Goal: Transaction & Acquisition: Purchase product/service

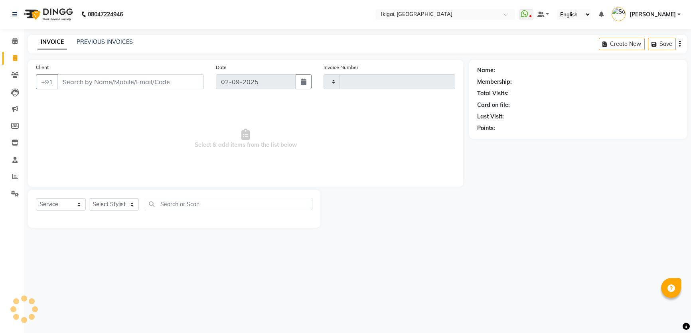
select select "service"
type input "1877"
select select "4429"
click at [104, 203] on select "Select Stylist" at bounding box center [114, 204] width 50 height 12
select select "88668"
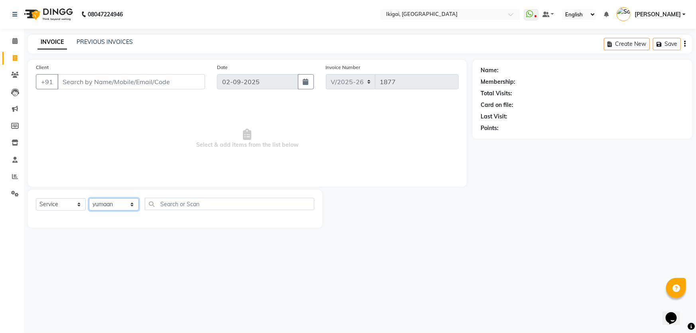
click at [89, 198] on select "Select Stylist [PERSON_NAME] gopal 2 [PERSON_NAME] [PERSON_NAME] [PERSON_NAME] …" at bounding box center [114, 204] width 50 height 12
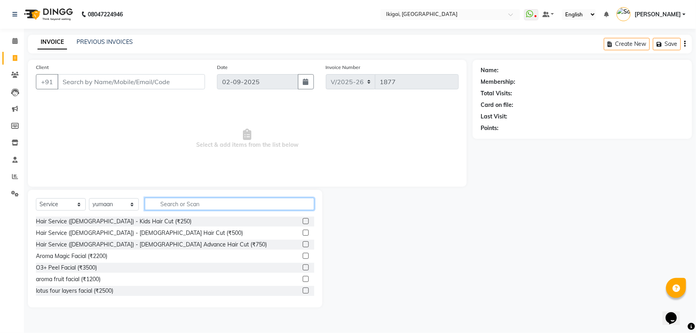
click at [205, 203] on input "text" at bounding box center [229, 204] width 169 height 12
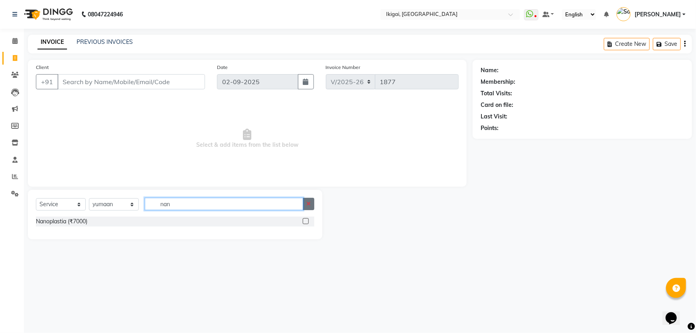
type input "nan"
click at [308, 204] on icon "button" at bounding box center [308, 204] width 4 height 6
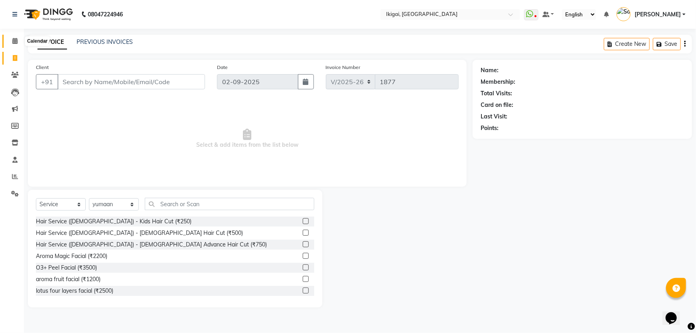
click at [12, 43] on icon at bounding box center [14, 41] width 5 height 6
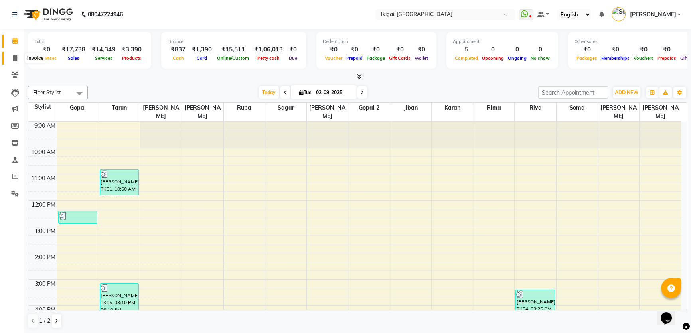
click at [15, 56] on icon at bounding box center [15, 58] width 4 height 6
select select "service"
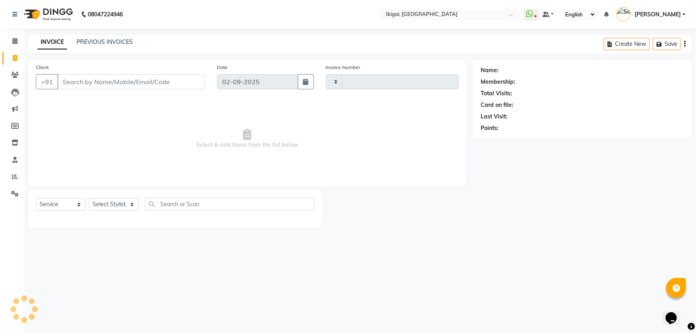
type input "1877"
select select "4429"
click at [106, 204] on select "Select Stylist [PERSON_NAME] gopal 2 [PERSON_NAME] [PERSON_NAME] [PERSON_NAME] …" at bounding box center [114, 204] width 50 height 12
select select "82254"
click at [89, 198] on select "Select Stylist [PERSON_NAME] gopal 2 [PERSON_NAME] [PERSON_NAME] [PERSON_NAME] …" at bounding box center [114, 204] width 50 height 12
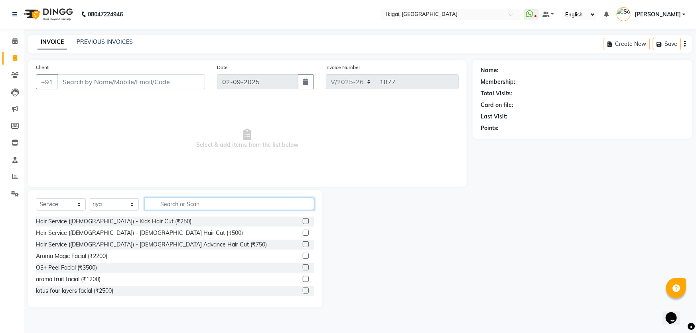
drag, startPoint x: 175, startPoint y: 207, endPoint x: 178, endPoint y: 189, distance: 18.1
click at [175, 206] on input "text" at bounding box center [229, 204] width 169 height 12
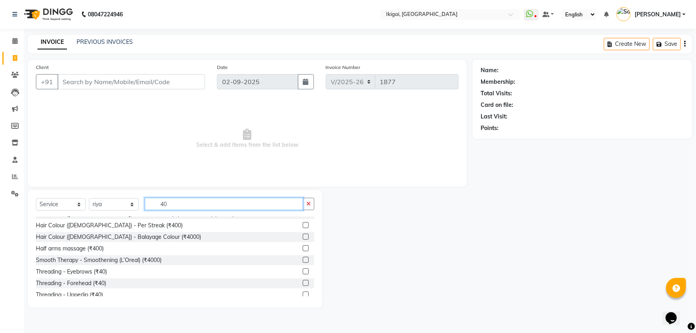
scroll to position [108, 0]
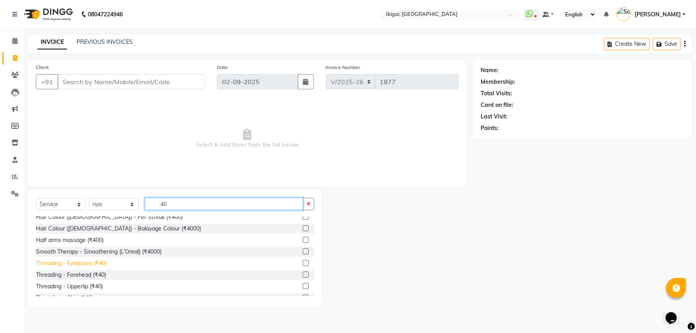
type input "40"
click at [89, 264] on div "Threading - Eyebrows (₹40)" at bounding box center [71, 263] width 71 height 8
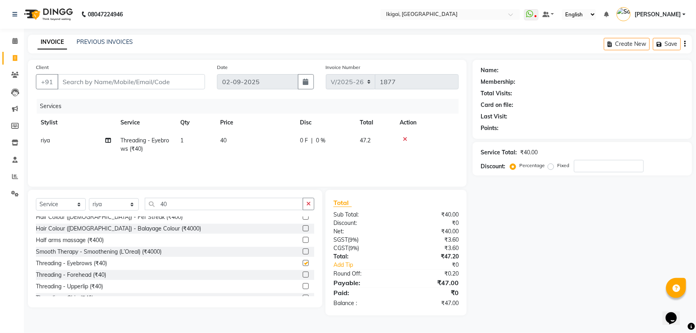
checkbox input "false"
drag, startPoint x: 193, startPoint y: 140, endPoint x: 203, endPoint y: 141, distance: 9.6
click at [193, 141] on td "1" at bounding box center [195, 145] width 40 height 26
select select "82254"
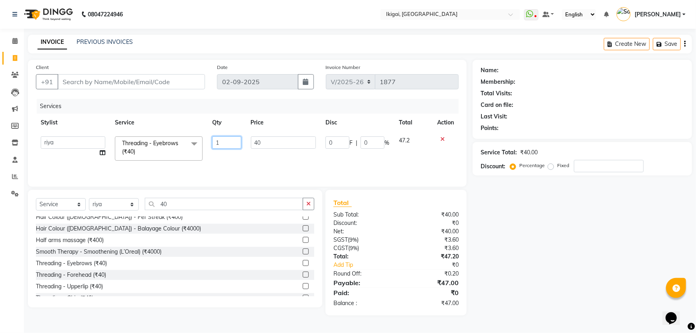
click at [212, 140] on input "1" at bounding box center [226, 142] width 29 height 12
type input "3"
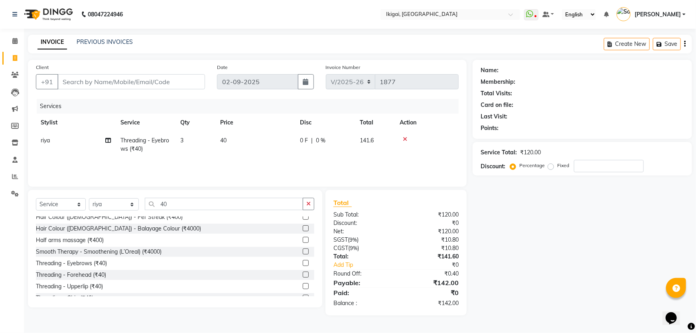
click at [544, 239] on div "Name: Membership: Total Visits: Card on file: Last Visit: Points: Service Total…" at bounding box center [585, 188] width 225 height 256
click at [117, 205] on select "Select Stylist [PERSON_NAME] gopal 2 [PERSON_NAME] [PERSON_NAME] [PERSON_NAME] …" at bounding box center [114, 204] width 50 height 12
select select "24731"
click at [89, 198] on select "Select Stylist [PERSON_NAME] gopal 2 [PERSON_NAME] [PERSON_NAME] [PERSON_NAME] …" at bounding box center [114, 204] width 50 height 12
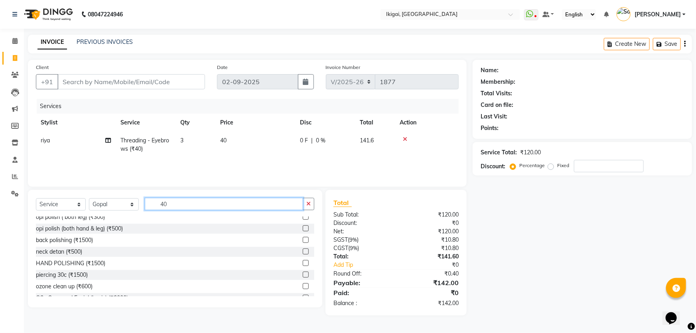
click at [203, 204] on input "40" at bounding box center [224, 204] width 158 height 12
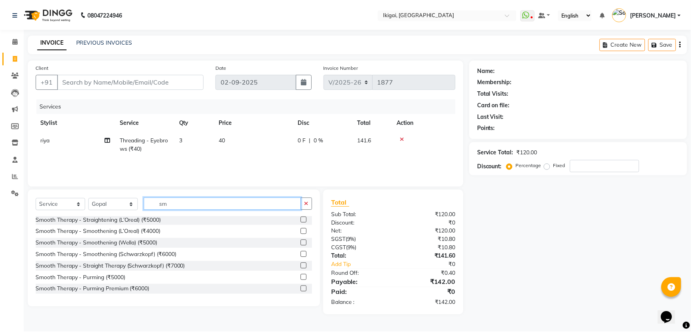
scroll to position [1, 0]
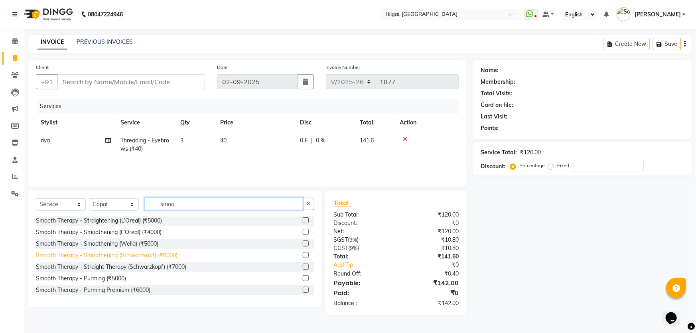
type input "smoo"
click at [164, 256] on div "Smooth Therapy - Smoothening (Schwarzkopf) (₹6000)" at bounding box center [107, 255] width 142 height 8
checkbox input "false"
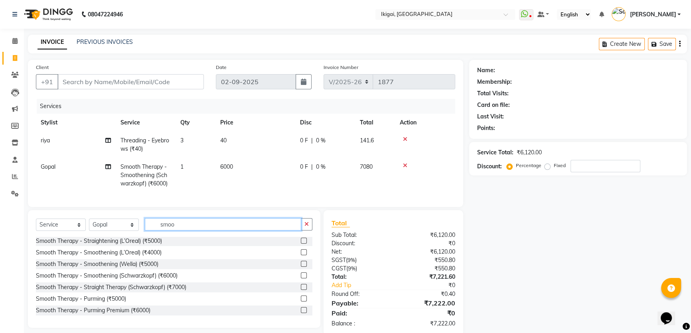
click at [177, 230] on input "smoo" at bounding box center [223, 224] width 156 height 12
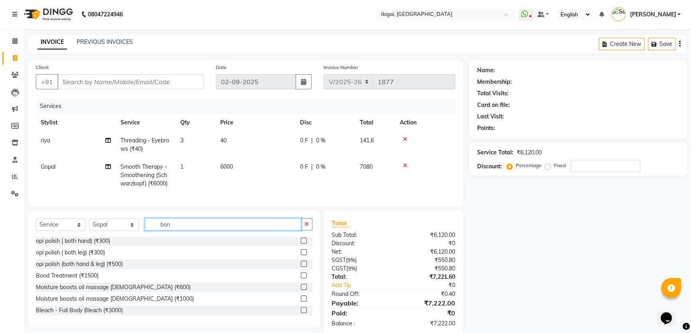
scroll to position [0, 0]
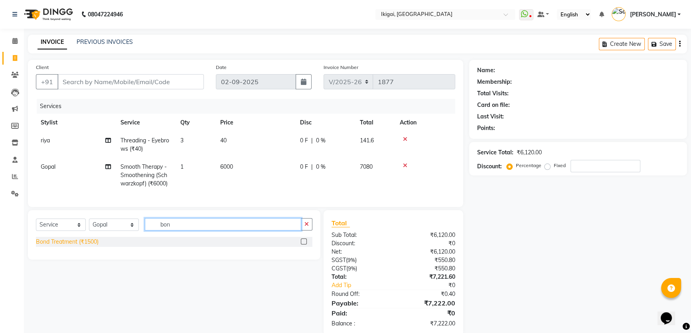
type input "bon"
click at [91, 245] on div "Bond Treatment (₹1500)" at bounding box center [67, 242] width 63 height 8
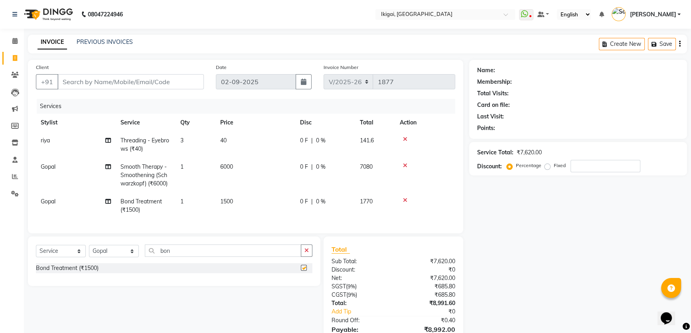
checkbox input "false"
click at [229, 203] on span "1500" at bounding box center [226, 201] width 13 height 7
select select "24731"
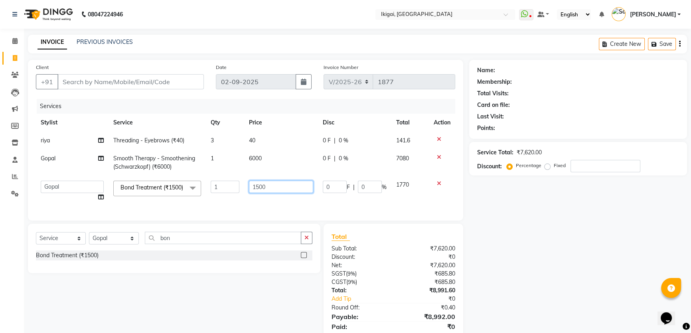
click at [260, 192] on input "1500" at bounding box center [281, 187] width 64 height 12
type input "1000"
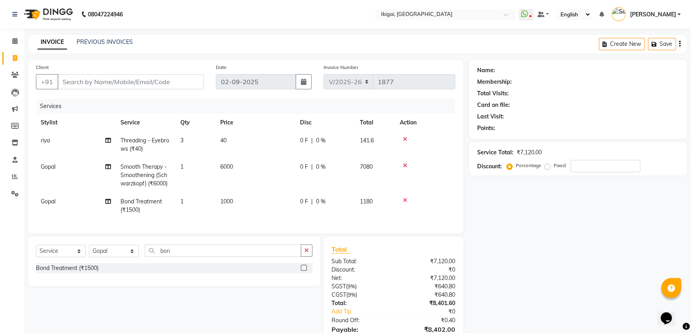
click at [551, 283] on div "Name: Membership: Total Visits: Card on file: Last Visit: Points: Service Total…" at bounding box center [581, 211] width 224 height 302
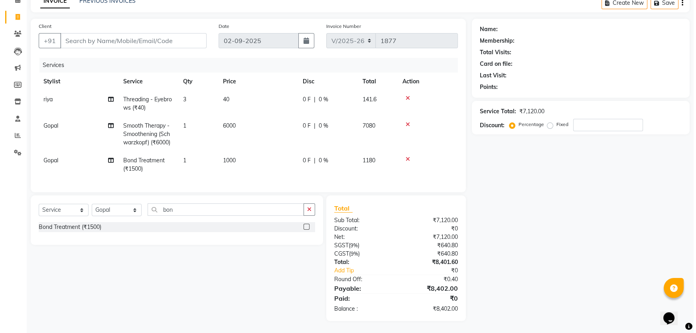
scroll to position [47, 0]
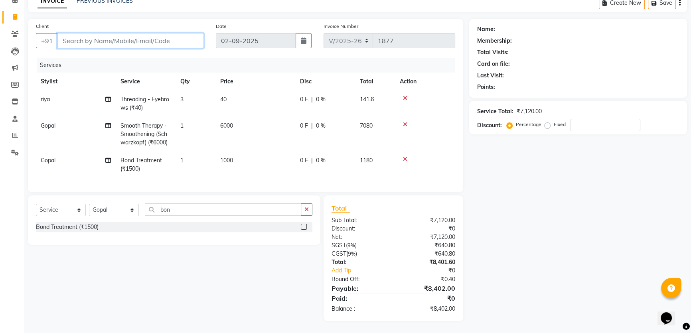
click at [149, 42] on input "Client" at bounding box center [130, 40] width 146 height 15
type input "9"
type input "0"
type input "9874529007"
click at [179, 37] on span "Add Client" at bounding box center [183, 41] width 32 height 8
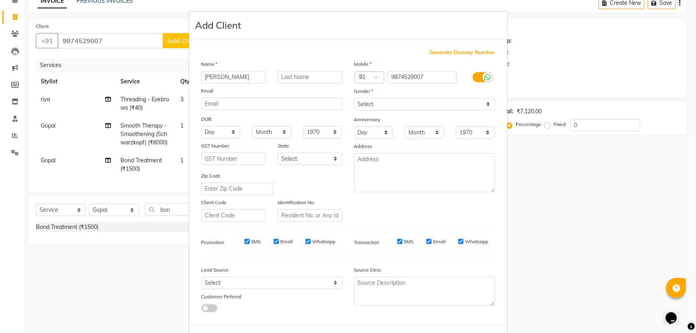
type input "[PERSON_NAME]"
click at [398, 107] on select "Select [DEMOGRAPHIC_DATA] [DEMOGRAPHIC_DATA] Other Prefer Not To Say" at bounding box center [424, 104] width 141 height 12
select select "[DEMOGRAPHIC_DATA]"
click at [354, 98] on select "Select [DEMOGRAPHIC_DATA] [DEMOGRAPHIC_DATA] Other Prefer Not To Say" at bounding box center [424, 104] width 141 height 12
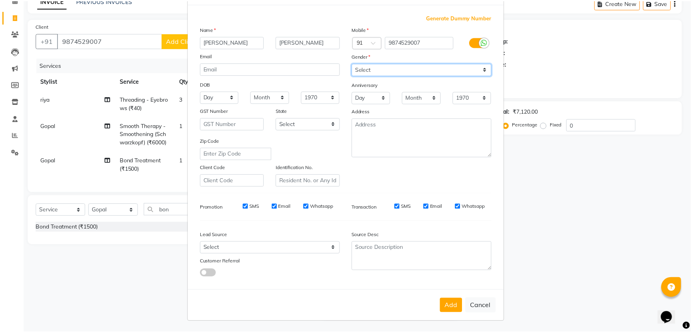
scroll to position [37, 0]
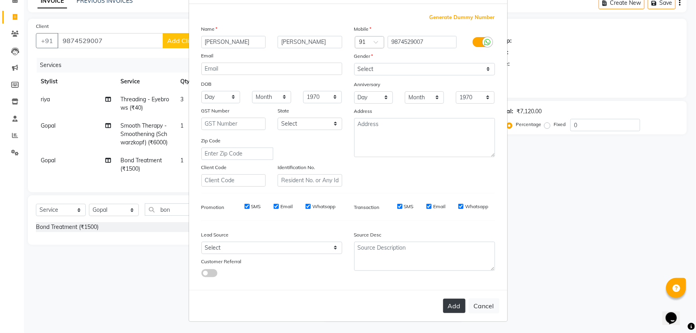
click at [449, 302] on button "Add" at bounding box center [454, 306] width 22 height 14
select select
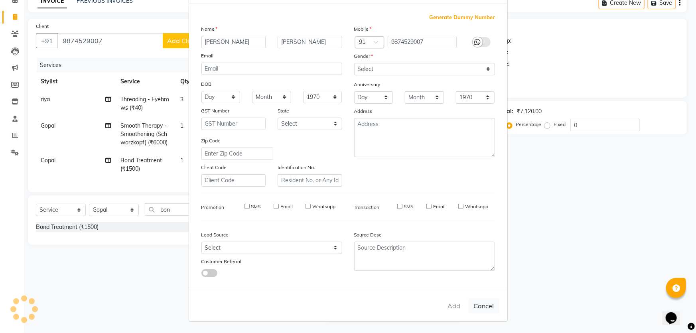
select select
checkbox input "false"
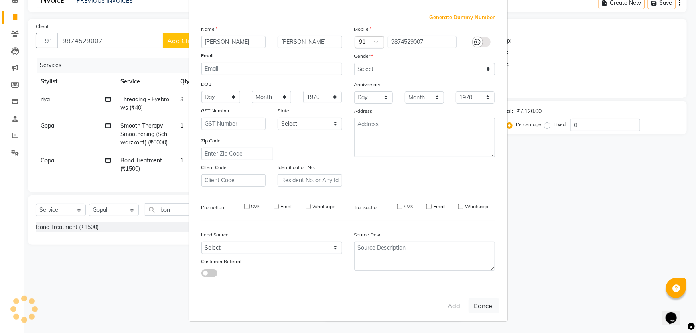
checkbox input "false"
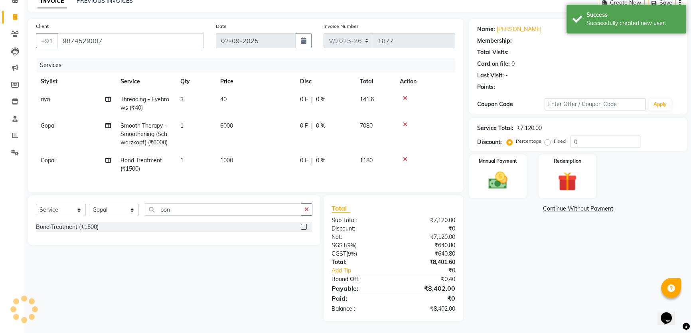
select select "1: Object"
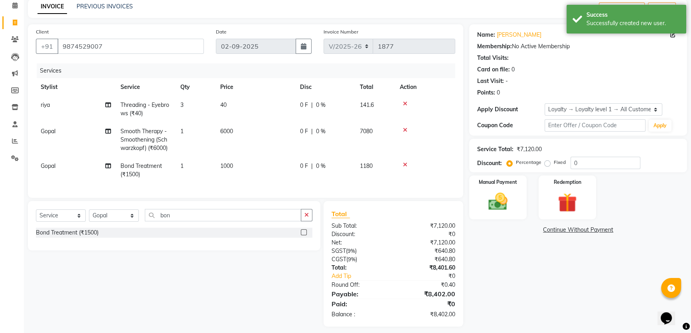
scroll to position [47, 0]
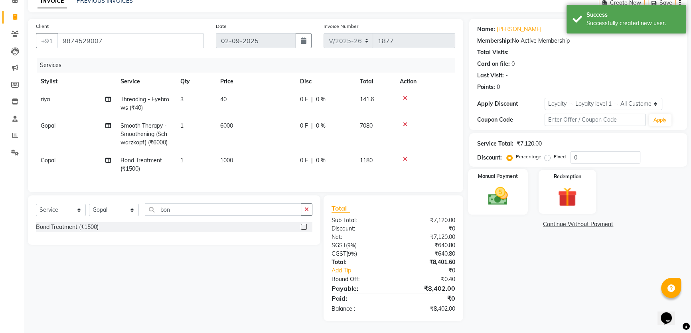
click at [499, 189] on img at bounding box center [498, 196] width 32 height 23
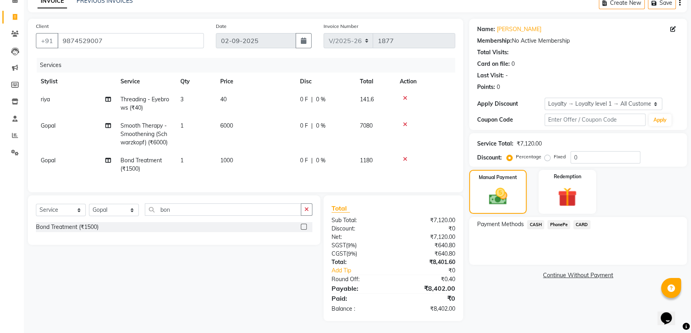
drag, startPoint x: 540, startPoint y: 219, endPoint x: 552, endPoint y: 224, distance: 13.3
click at [540, 220] on span "CASH" at bounding box center [535, 224] width 17 height 9
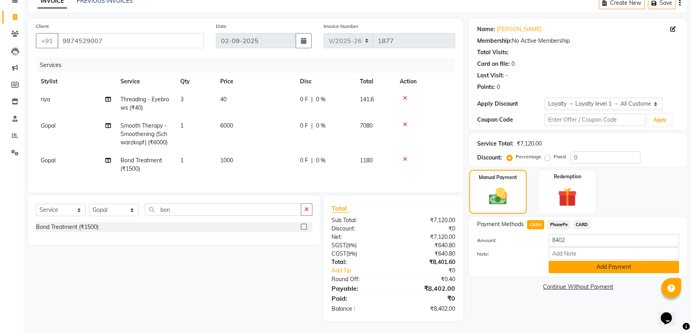
click at [581, 261] on button "Add Payment" at bounding box center [613, 267] width 130 height 12
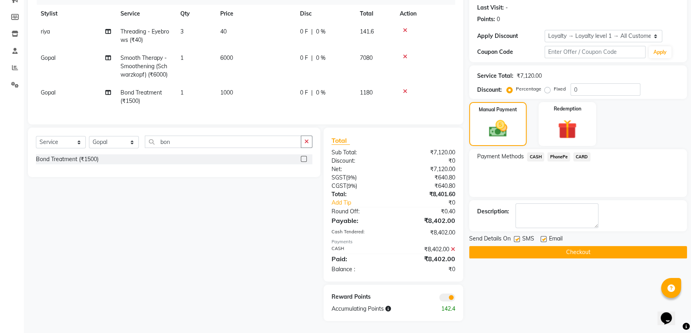
scroll to position [114, 0]
click at [578, 246] on button "Checkout" at bounding box center [578, 252] width 218 height 12
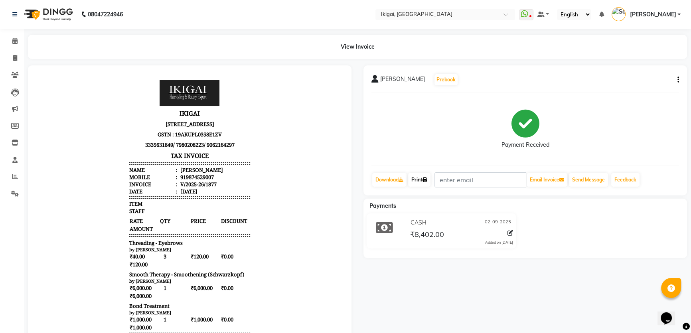
click at [419, 181] on link "Print" at bounding box center [419, 180] width 22 height 14
click at [13, 57] on icon at bounding box center [15, 58] width 4 height 6
select select "service"
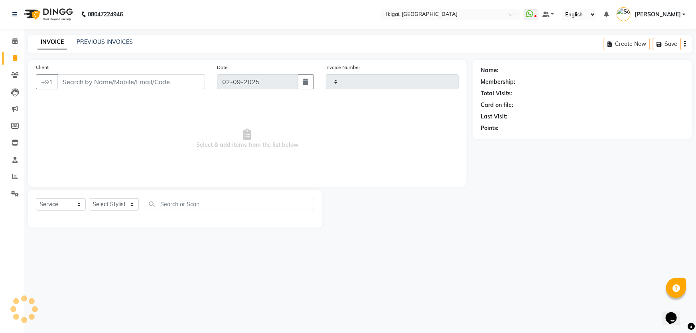
type input "1878"
select select "4429"
click at [112, 208] on select "Select Stylist [PERSON_NAME] gopal 2 [PERSON_NAME] [PERSON_NAME] [PERSON_NAME] …" at bounding box center [114, 204] width 50 height 12
select select "82254"
click at [89, 198] on select "Select Stylist [PERSON_NAME] gopal 2 [PERSON_NAME] [PERSON_NAME] [PERSON_NAME] …" at bounding box center [114, 204] width 50 height 12
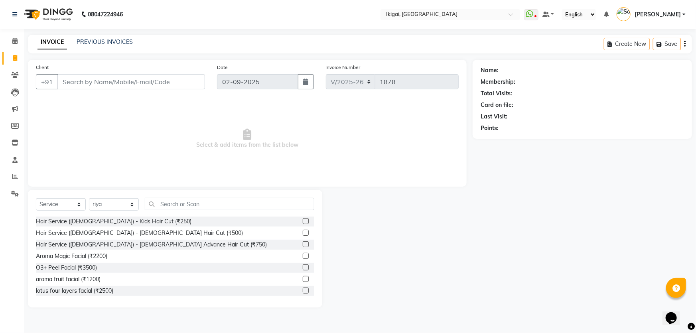
click at [171, 198] on div "Select Service Product Membership Package Voucher Prepaid Gift Card Select Styl…" at bounding box center [175, 249] width 294 height 118
click at [171, 199] on input "text" at bounding box center [229, 204] width 169 height 12
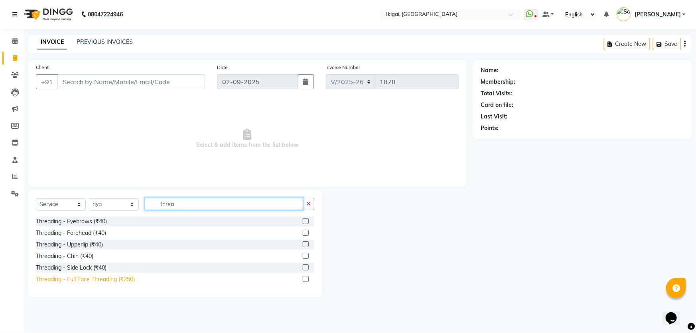
type input "threa"
click at [114, 278] on div "Threading - Full Face Threading (₹250)" at bounding box center [85, 279] width 99 height 8
checkbox input "false"
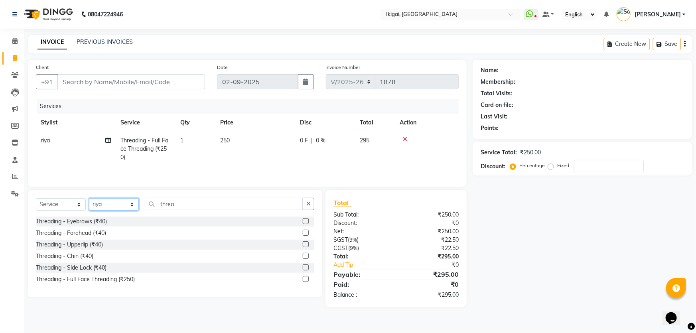
click at [101, 207] on select "Select Stylist [PERSON_NAME] gopal 2 [PERSON_NAME] [PERSON_NAME] [PERSON_NAME] …" at bounding box center [114, 204] width 50 height 12
select select "66857"
click at [89, 198] on select "Select Stylist [PERSON_NAME] gopal 2 [PERSON_NAME] [PERSON_NAME] [PERSON_NAME] …" at bounding box center [114, 204] width 50 height 12
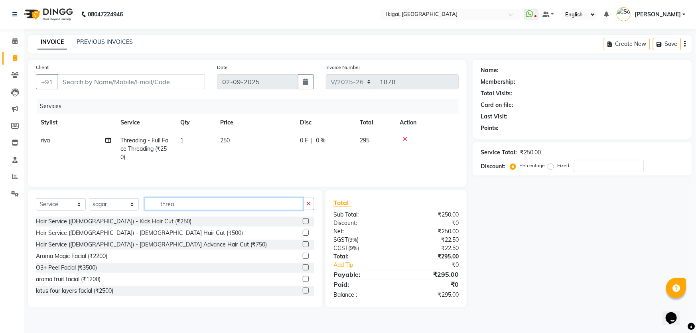
click at [197, 209] on input "threa" at bounding box center [224, 204] width 158 height 12
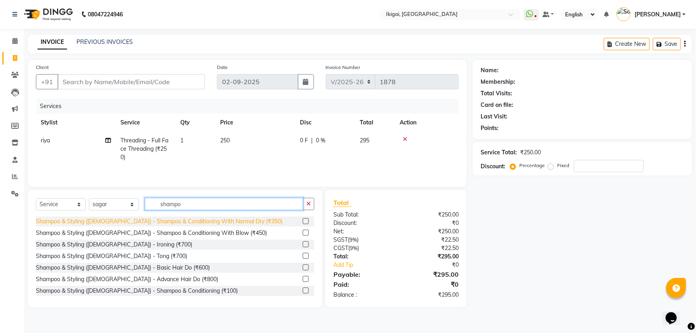
type input "shampo"
click at [200, 219] on div "Shampoo & Styling ([DEMOGRAPHIC_DATA]) - Shampoo & Conditioning With Normal Dry…" at bounding box center [159, 221] width 246 height 8
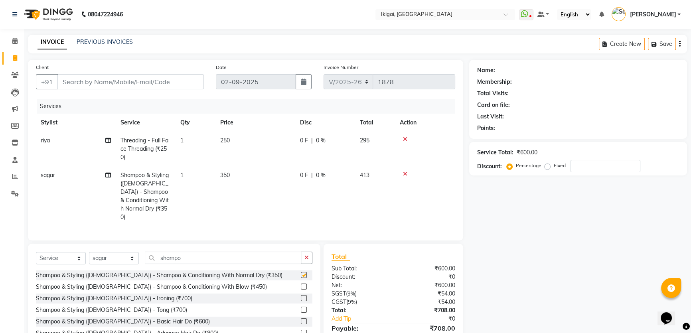
checkbox input "false"
click at [223, 174] on span "350" at bounding box center [225, 174] width 10 height 7
select select "66857"
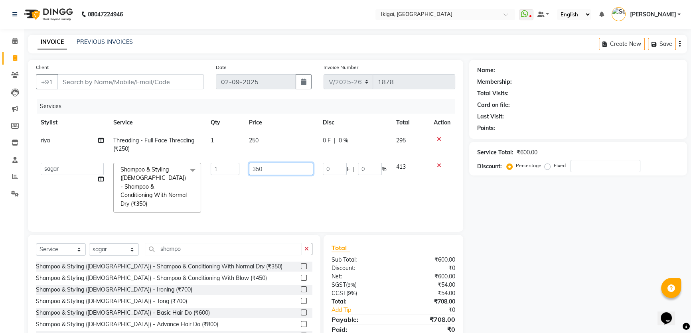
click at [262, 167] on input "350" at bounding box center [281, 169] width 64 height 12
type input "500"
click at [551, 246] on div "Name: Membership: Total Visits: Card on file: Last Visit: Points: Service Total…" at bounding box center [581, 206] width 224 height 293
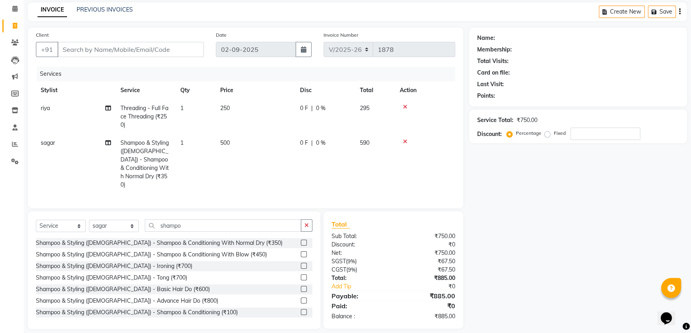
scroll to position [37, 0]
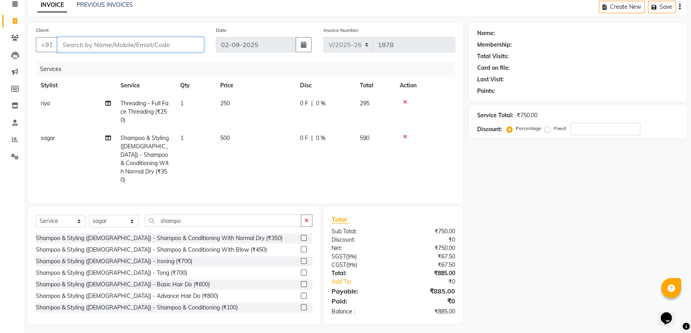
click at [107, 49] on input "Client" at bounding box center [130, 44] width 146 height 15
type input "s"
type input "0"
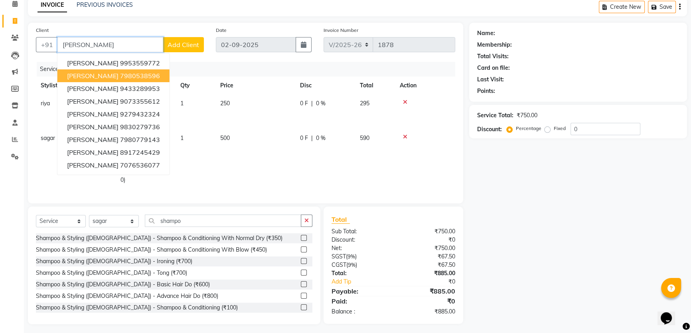
click at [133, 74] on ngb-highlight "7980538596" at bounding box center [140, 76] width 40 height 8
type input "7980538596"
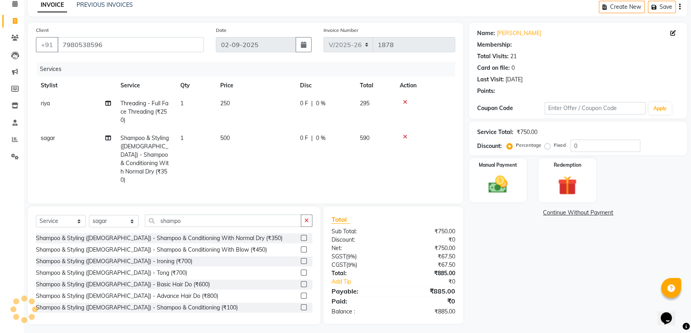
select select "1: Object"
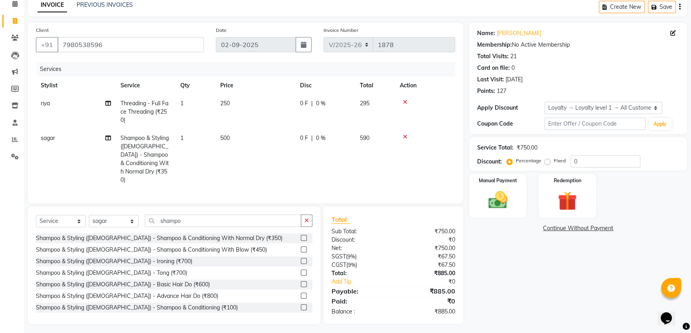
click at [318, 139] on span "0 %" at bounding box center [321, 138] width 10 height 8
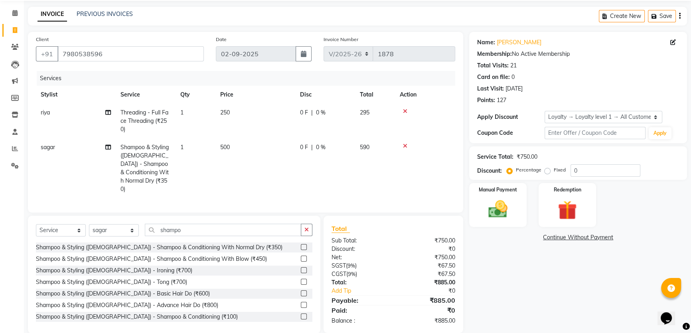
select select "66857"
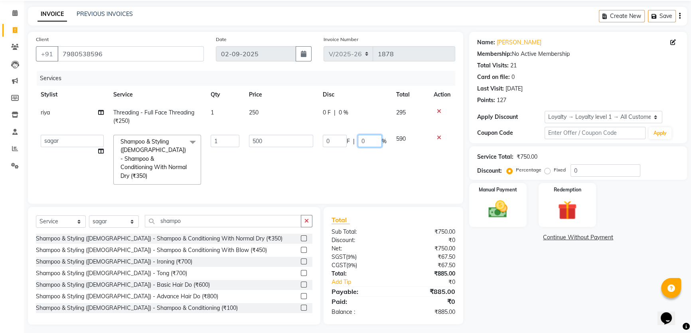
click at [364, 139] on input "0" at bounding box center [370, 141] width 24 height 12
type input "20"
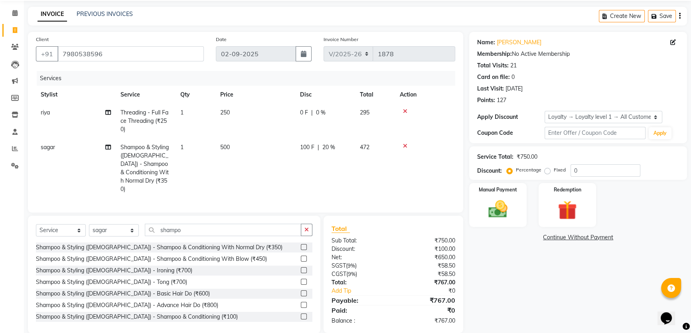
drag, startPoint x: 518, startPoint y: 294, endPoint x: 519, endPoint y: 289, distance: 5.3
click at [518, 294] on div "Name: [PERSON_NAME] Membership: No Active Membership Total Visits: 21 Card on f…" at bounding box center [581, 182] width 224 height 301
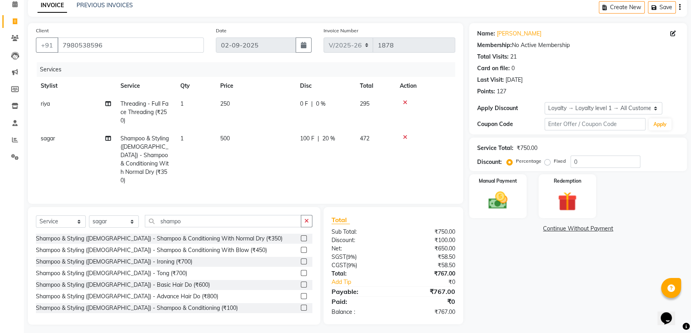
scroll to position [37, 0]
click at [493, 200] on img at bounding box center [498, 200] width 32 height 23
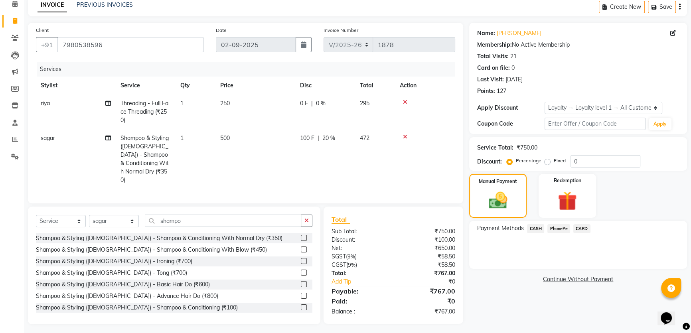
click at [563, 228] on span "PhonePe" at bounding box center [558, 228] width 23 height 9
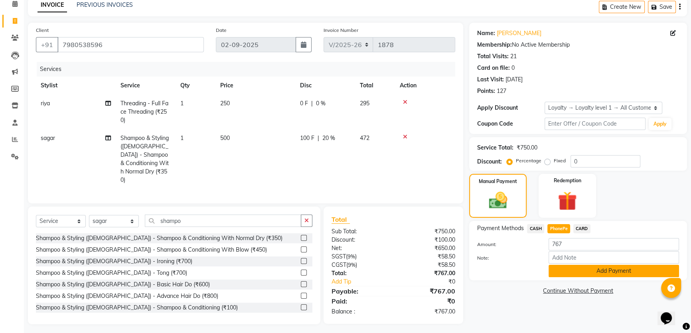
click at [586, 270] on button "Add Payment" at bounding box center [613, 271] width 130 height 12
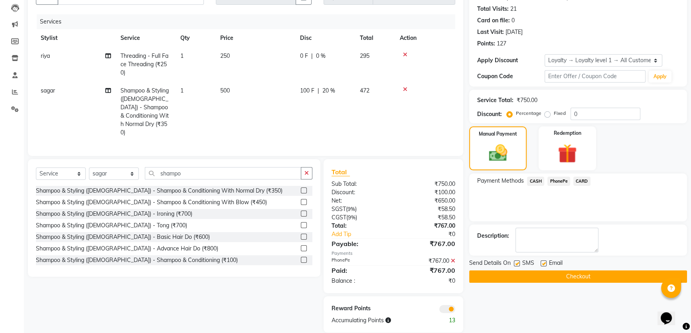
scroll to position [93, 0]
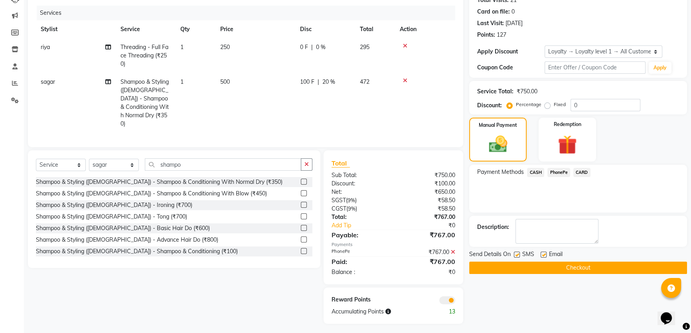
click at [608, 269] on button "Checkout" at bounding box center [578, 268] width 218 height 12
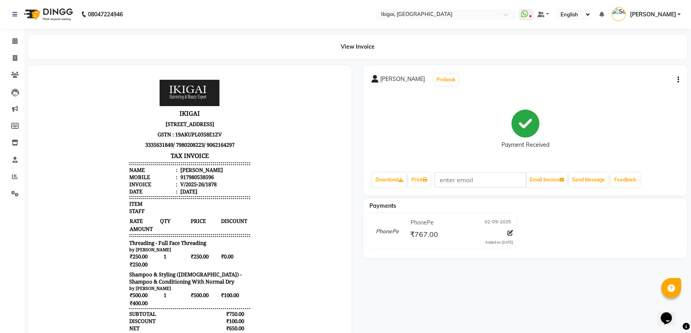
click at [295, 105] on body "IKIGAI [STREET_ADDRESS] GSTN : 19AKUPL0358E1ZV 3335631849/ 7980208223/ 90621642…" at bounding box center [189, 251] width 301 height 349
click at [13, 57] on icon at bounding box center [15, 58] width 4 height 6
select select "service"
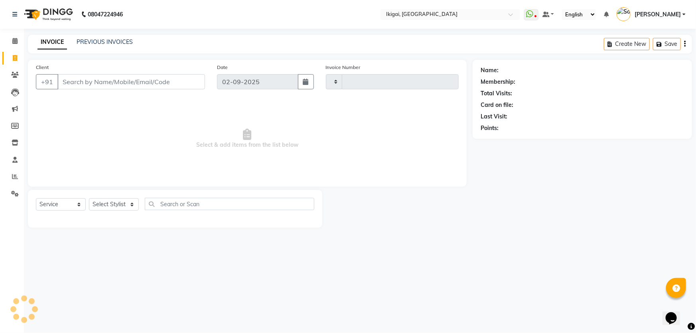
type input "1879"
select select "4429"
click at [103, 197] on div "Select Service Product Membership Package Voucher Prepaid Gift Card Select Styl…" at bounding box center [175, 209] width 294 height 38
drag, startPoint x: 107, startPoint y: 204, endPoint x: 106, endPoint y: 199, distance: 4.9
click at [107, 204] on select "Select Stylist [PERSON_NAME] gopal 2 [PERSON_NAME] [PERSON_NAME] [PERSON_NAME] …" at bounding box center [114, 204] width 50 height 12
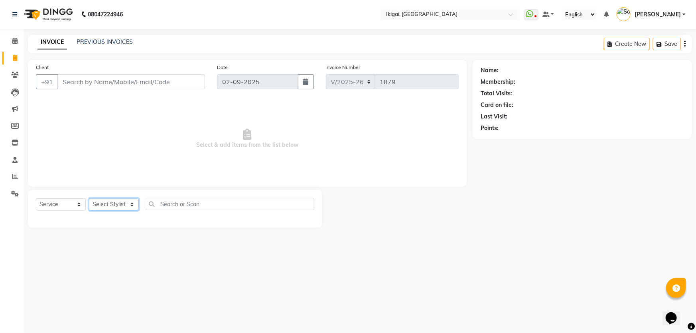
select select "24731"
click at [89, 198] on select "Select Stylist [PERSON_NAME] gopal 2 [PERSON_NAME] [PERSON_NAME] [PERSON_NAME] …" at bounding box center [114, 204] width 50 height 12
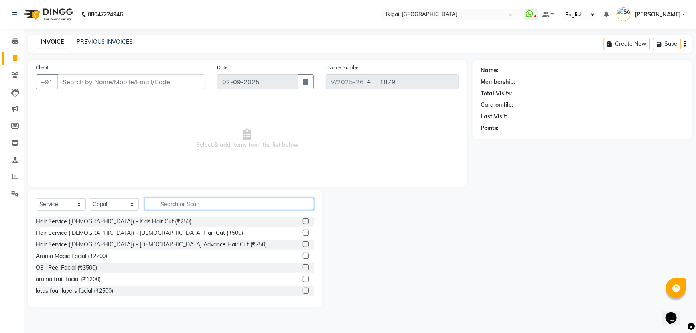
click at [176, 205] on input "text" at bounding box center [229, 204] width 169 height 12
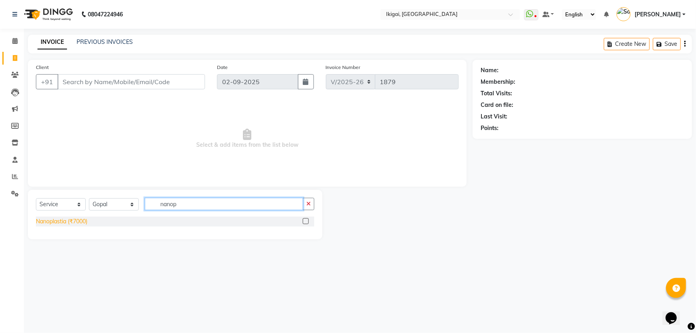
type input "nanop"
click at [81, 220] on div "Nanoplastia (₹7000)" at bounding box center [61, 221] width 51 height 8
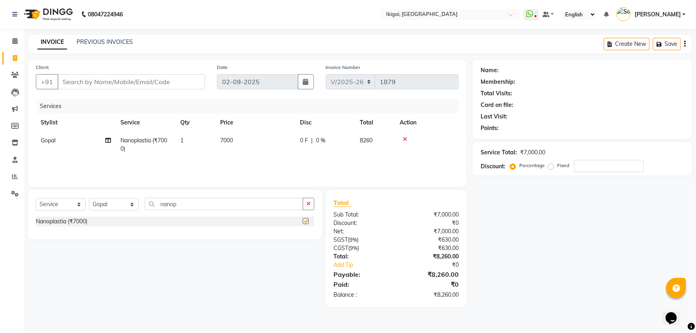
checkbox input "false"
drag, startPoint x: 227, startPoint y: 138, endPoint x: 260, endPoint y: 135, distance: 33.2
click at [227, 139] on span "7000" at bounding box center [226, 140] width 13 height 7
select select "24731"
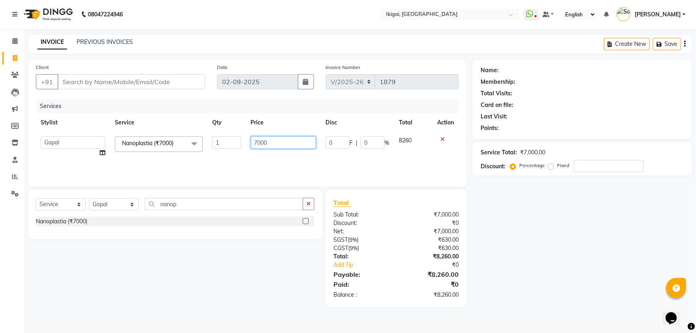
click at [258, 147] on input "7000" at bounding box center [283, 142] width 65 height 12
type input "6000"
drag, startPoint x: 594, startPoint y: 271, endPoint x: 492, endPoint y: 174, distance: 140.5
click at [594, 271] on div "Name: Membership: Total Visits: Card on file: Last Visit: Points: Service Total…" at bounding box center [585, 183] width 225 height 247
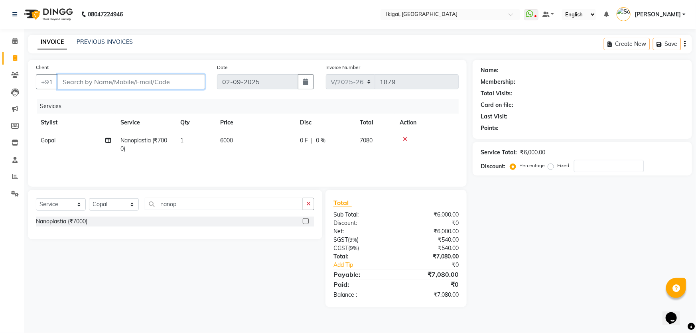
click at [145, 76] on input "Client" at bounding box center [131, 81] width 148 height 15
type input "9"
type input "0"
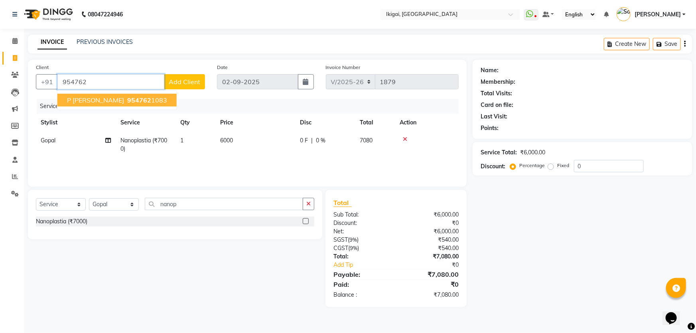
click at [126, 100] on ngb-highlight "954762 1083" at bounding box center [146, 100] width 41 height 8
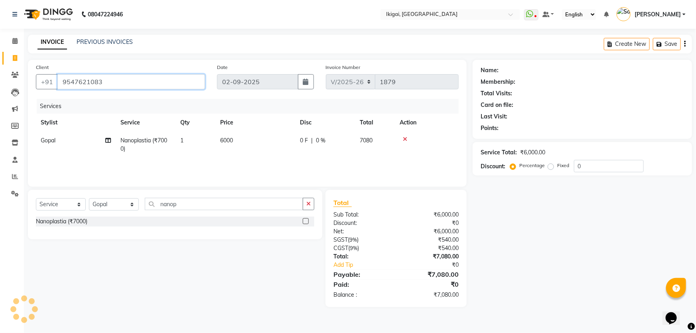
type input "9547621083"
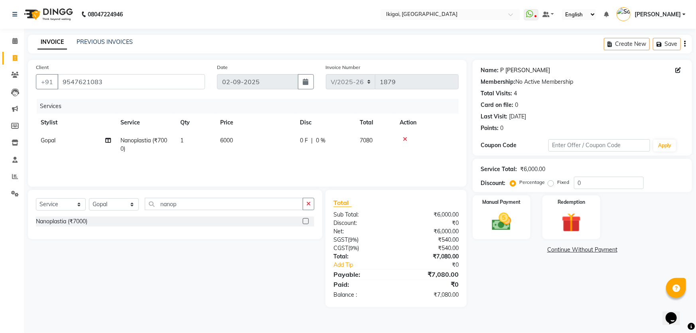
click at [508, 66] on link "P [PERSON_NAME]" at bounding box center [525, 70] width 50 height 8
click at [504, 221] on img at bounding box center [501, 221] width 33 height 23
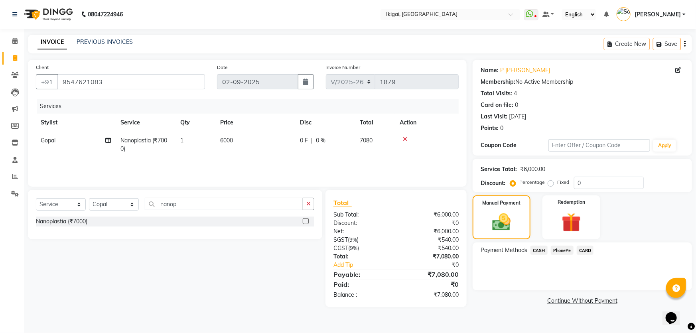
click at [587, 247] on span "CARD" at bounding box center [585, 250] width 17 height 9
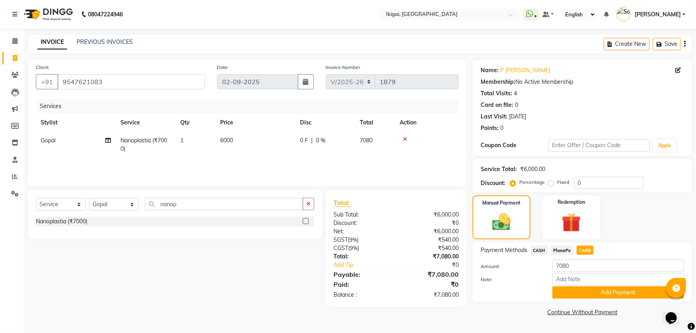
click at [591, 290] on button "Add Payment" at bounding box center [618, 292] width 132 height 12
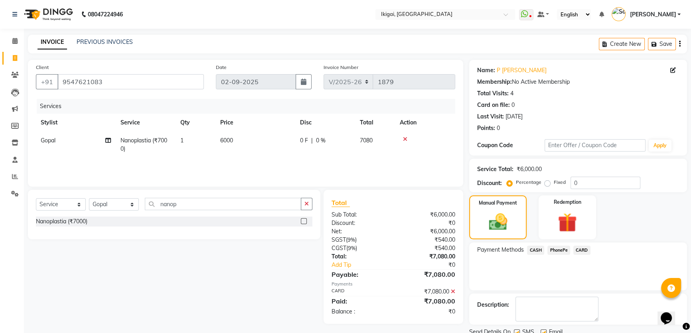
scroll to position [30, 0]
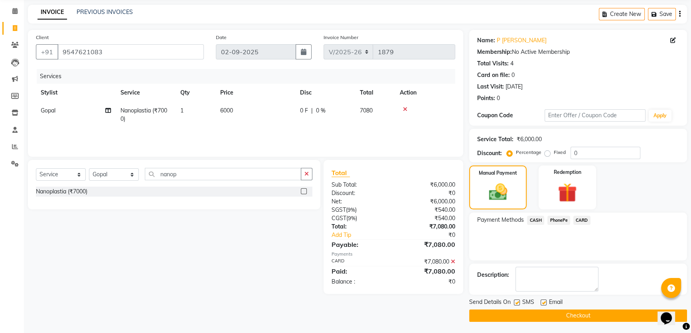
click at [536, 314] on button "Checkout" at bounding box center [578, 315] width 218 height 12
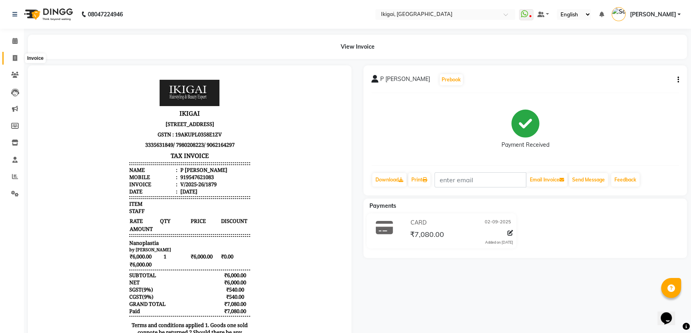
click at [15, 55] on icon at bounding box center [15, 58] width 4 height 6
select select "service"
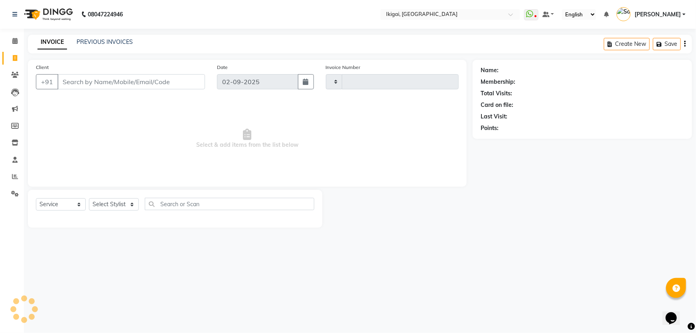
type input "1880"
select select "4429"
click at [126, 205] on select "Select Stylist" at bounding box center [114, 204] width 50 height 12
select select "24732"
click at [89, 198] on select "Select Stylist [PERSON_NAME] gopal 2 [PERSON_NAME] [PERSON_NAME] [PERSON_NAME] …" at bounding box center [114, 204] width 50 height 12
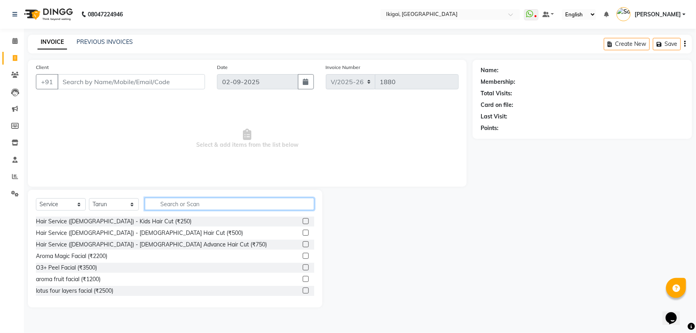
click at [212, 207] on input "text" at bounding box center [229, 204] width 169 height 12
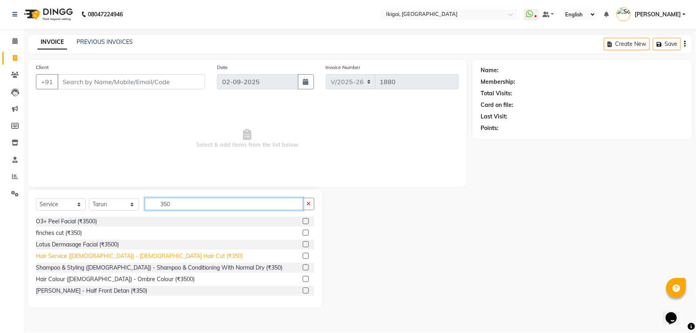
type input "350"
click at [142, 255] on div "Hair Service ([DEMOGRAPHIC_DATA]) - [DEMOGRAPHIC_DATA] Hair Cut (₹350)" at bounding box center [139, 256] width 207 height 8
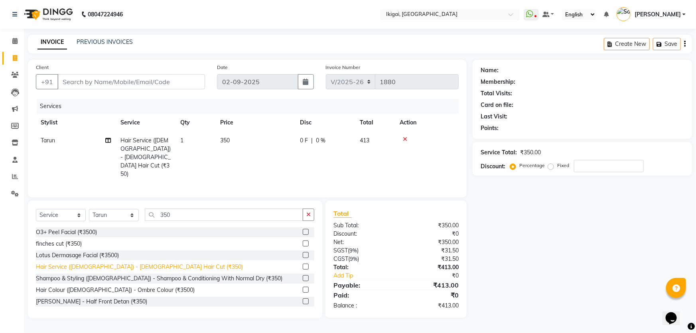
click at [142, 263] on div "Hair Service ([DEMOGRAPHIC_DATA]) - [DEMOGRAPHIC_DATA] Hair Cut (₹350)" at bounding box center [139, 267] width 207 height 8
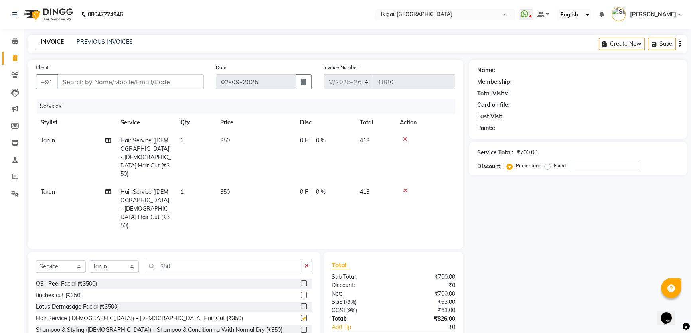
checkbox input "false"
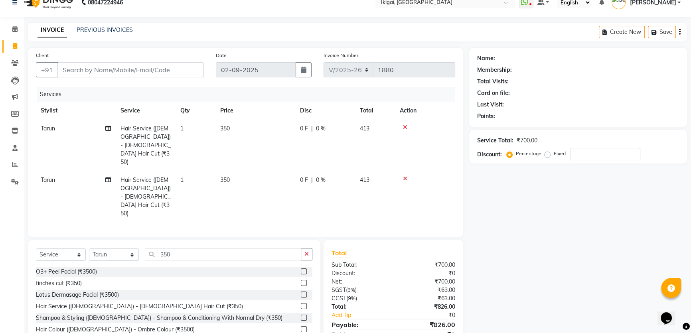
scroll to position [20, 0]
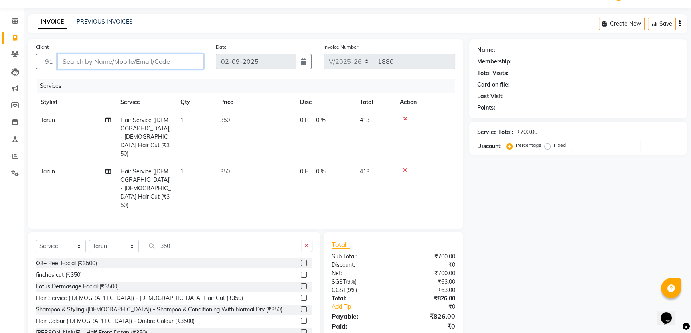
click at [105, 64] on input "Client" at bounding box center [130, 61] width 146 height 15
type input "9"
type input "0"
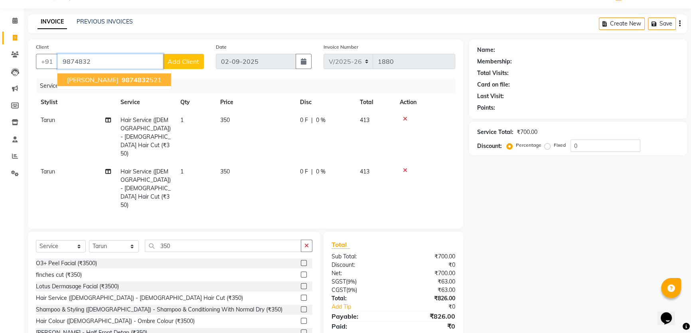
click at [79, 78] on span "[PERSON_NAME]" at bounding box center [92, 80] width 51 height 8
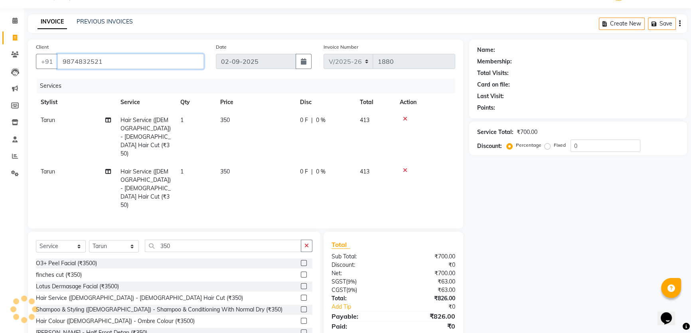
type input "9874832521"
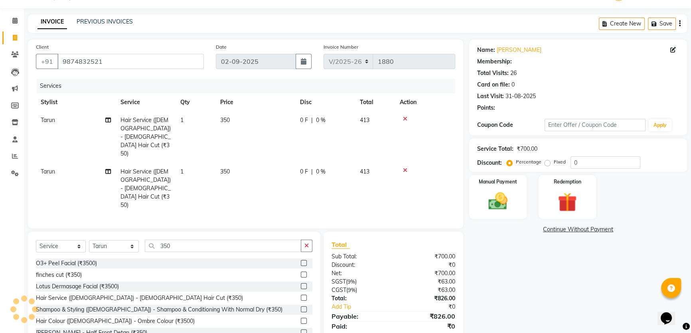
select select "2: Object"
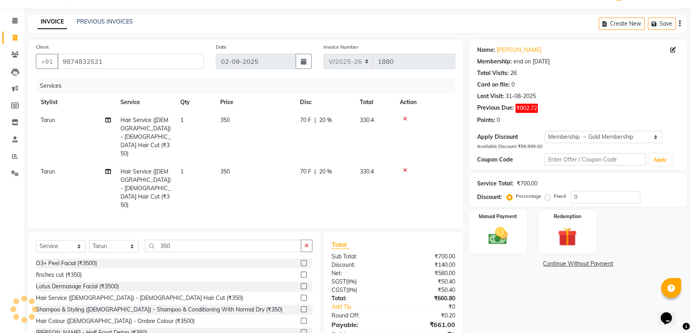
type input "20"
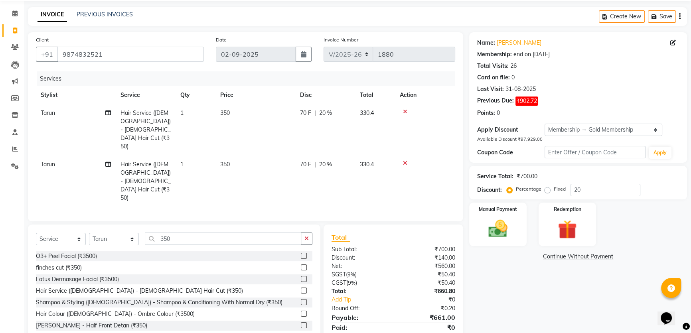
scroll to position [28, 0]
click at [500, 227] on img at bounding box center [498, 228] width 32 height 23
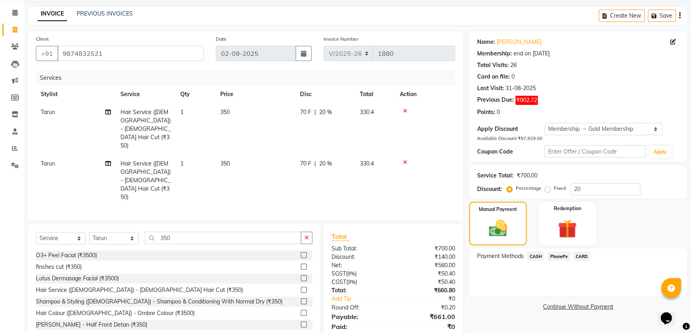
click at [578, 254] on span "CARD" at bounding box center [581, 256] width 17 height 9
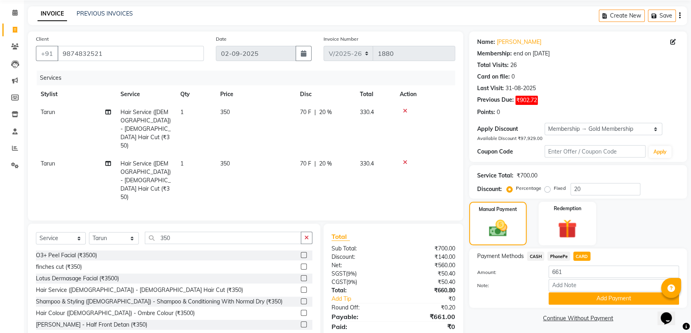
click at [592, 297] on button "Add Payment" at bounding box center [613, 298] width 130 height 12
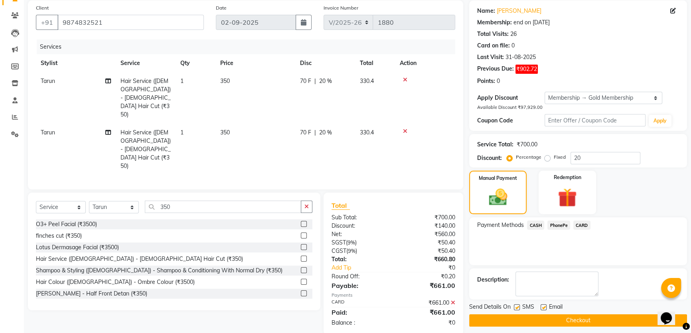
scroll to position [73, 0]
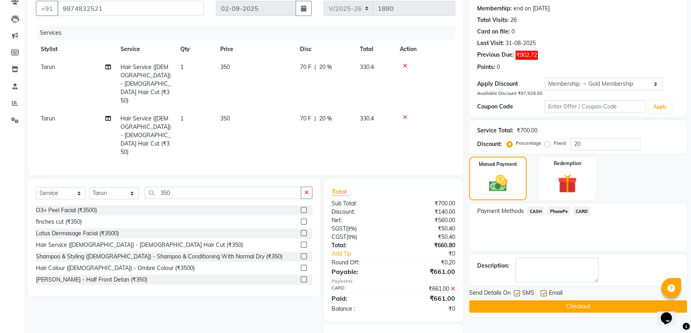
click at [638, 307] on button "Checkout" at bounding box center [578, 306] width 218 height 12
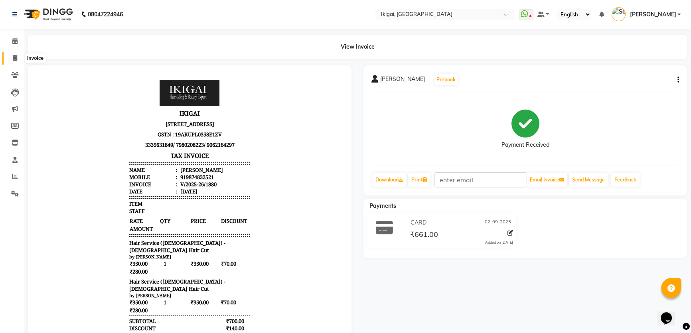
click at [17, 54] on span at bounding box center [15, 58] width 14 height 9
select select "service"
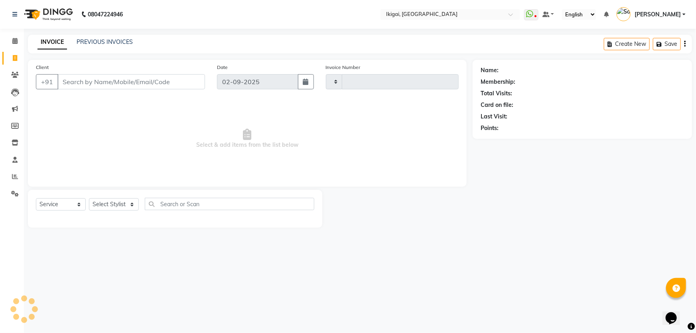
type input "1881"
select select "4429"
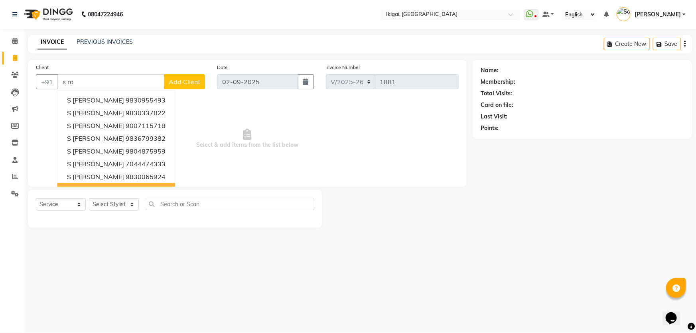
type input "s ro"
click at [126, 203] on select "Select Stylist [PERSON_NAME] gopal 2 [PERSON_NAME] [PERSON_NAME] [PERSON_NAME] …" at bounding box center [114, 204] width 50 height 12
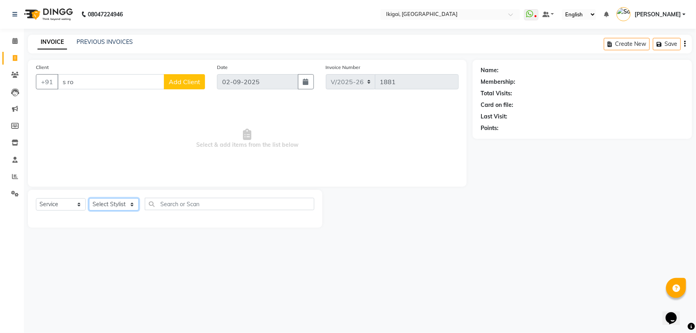
select select "64291"
click at [89, 198] on select "Select Stylist [PERSON_NAME] gopal 2 [PERSON_NAME] [PERSON_NAME] [PERSON_NAME] …" at bounding box center [114, 204] width 50 height 12
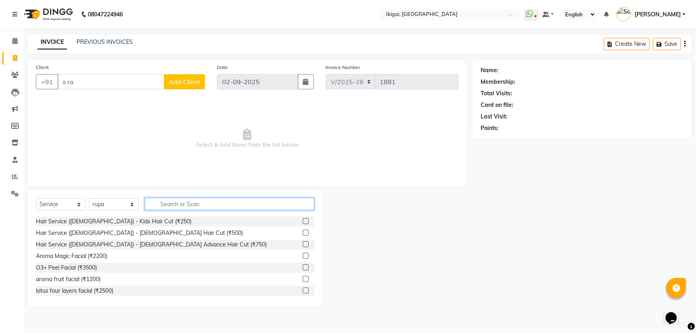
click at [193, 205] on input "text" at bounding box center [229, 204] width 169 height 12
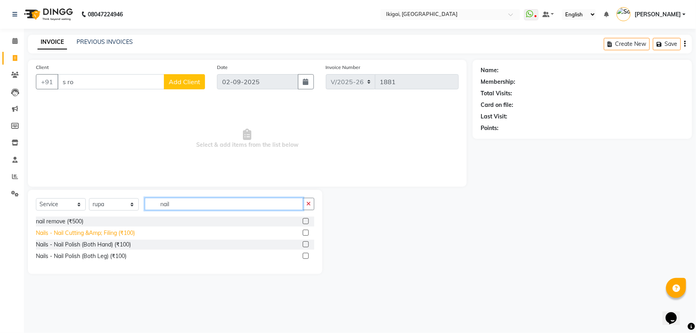
type input "nail"
click at [126, 230] on div "Nails - Nail Cutting &Amp; Filing (₹100)" at bounding box center [85, 233] width 99 height 8
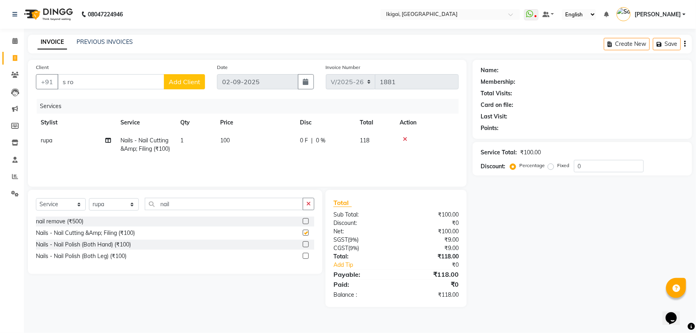
checkbox input "false"
click at [127, 207] on select "Select Stylist [PERSON_NAME] gopal 2 [PERSON_NAME] [PERSON_NAME] [PERSON_NAME] …" at bounding box center [114, 204] width 50 height 12
select select "24731"
click at [89, 198] on select "Select Stylist [PERSON_NAME] gopal 2 [PERSON_NAME] [PERSON_NAME] [PERSON_NAME] …" at bounding box center [114, 204] width 50 height 12
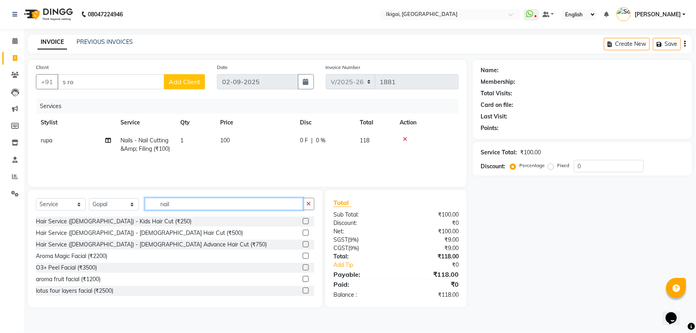
click at [165, 209] on input "nail" at bounding box center [224, 204] width 158 height 12
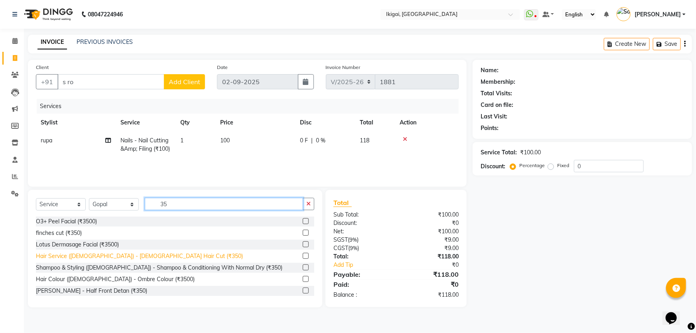
type input "35"
click at [141, 252] on div "Hair Service ([DEMOGRAPHIC_DATA]) - [DEMOGRAPHIC_DATA] Hair Cut (₹350)" at bounding box center [139, 256] width 207 height 8
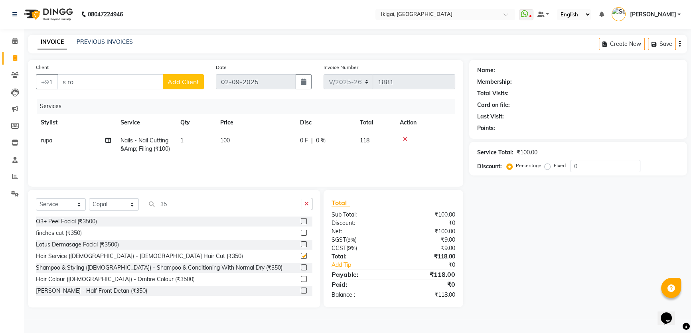
checkbox input "false"
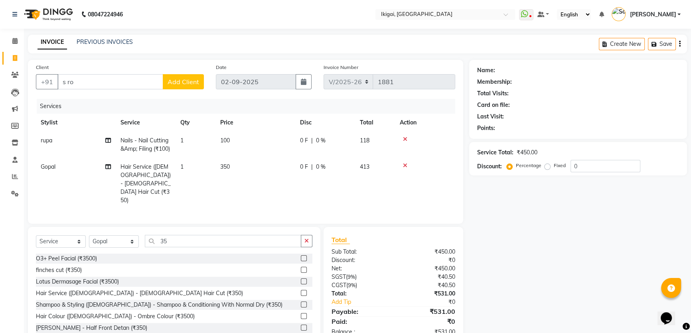
scroll to position [20, 0]
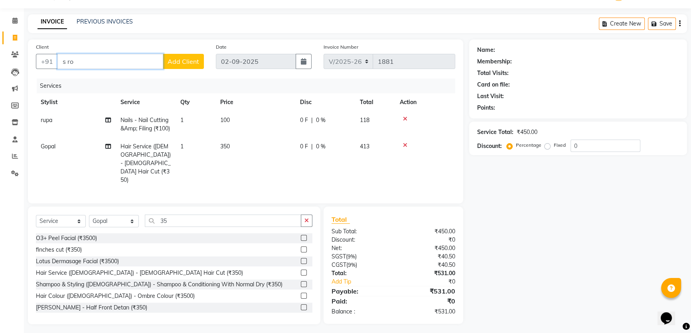
click at [72, 61] on input "s ro" at bounding box center [110, 61] width 106 height 15
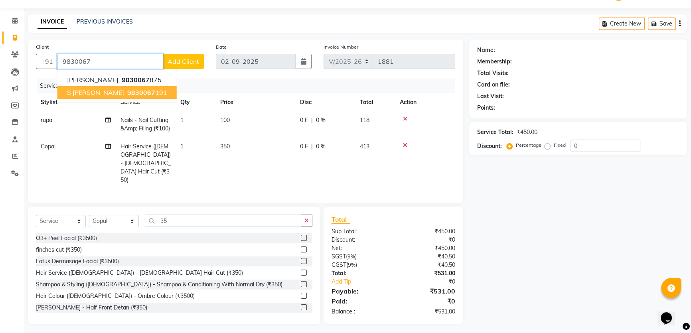
click at [126, 93] on ngb-highlight "9830067 191" at bounding box center [146, 93] width 41 height 8
type input "9830067191"
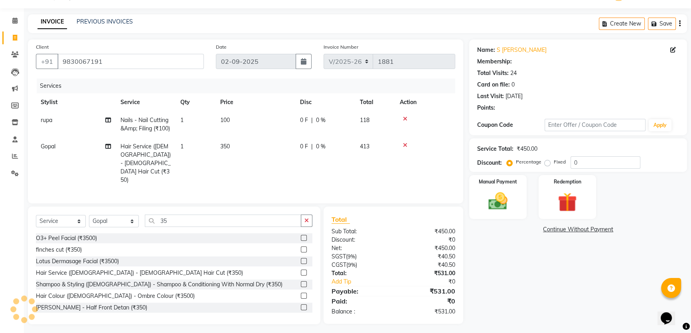
select select "1: Object"
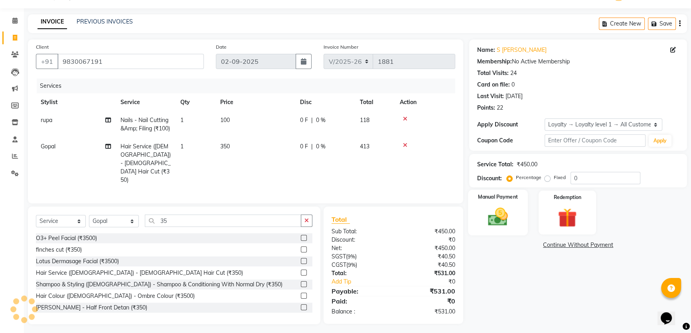
click at [498, 216] on img at bounding box center [498, 216] width 32 height 23
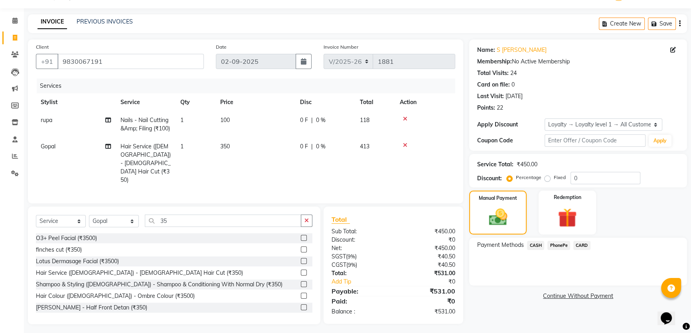
drag, startPoint x: 528, startPoint y: 242, endPoint x: 541, endPoint y: 248, distance: 13.8
click at [529, 243] on span "CASH" at bounding box center [535, 245] width 17 height 9
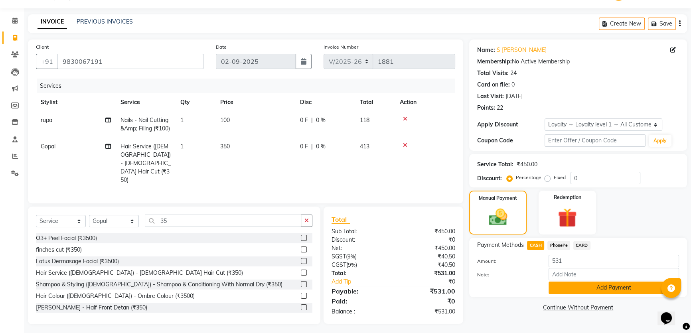
click at [557, 287] on button "Add Payment" at bounding box center [613, 288] width 130 height 12
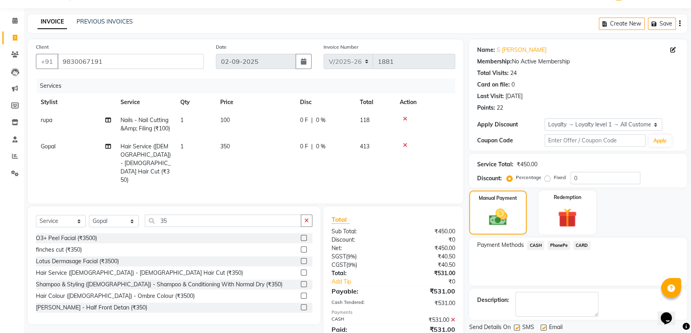
scroll to position [88, 0]
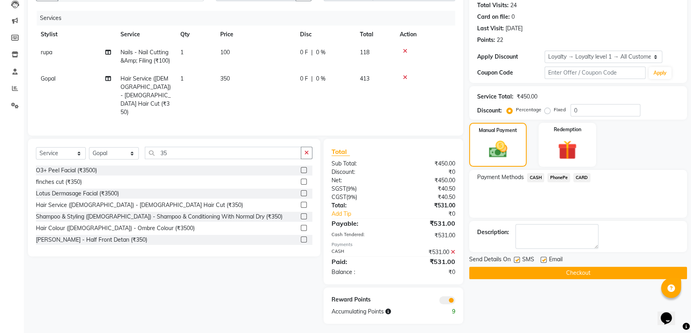
click at [452, 249] on icon at bounding box center [453, 252] width 4 height 6
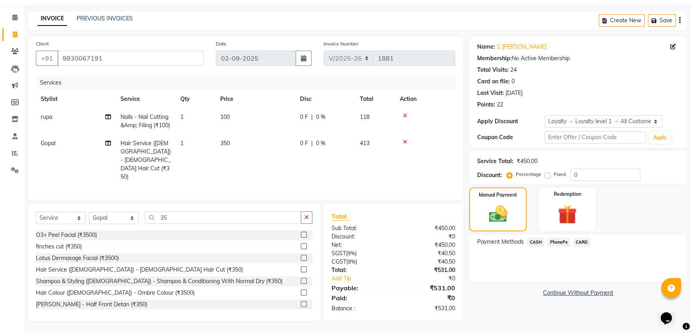
scroll to position [20, 0]
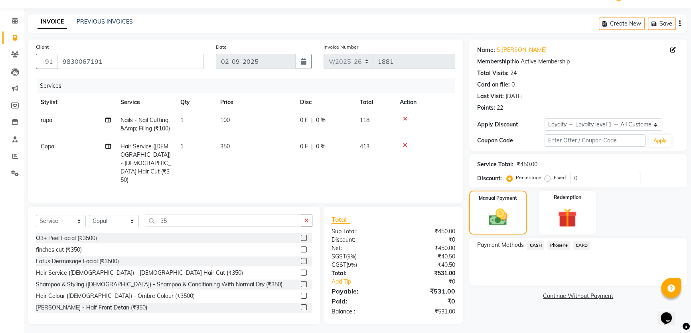
click at [560, 246] on span "PhonePe" at bounding box center [558, 245] width 23 height 9
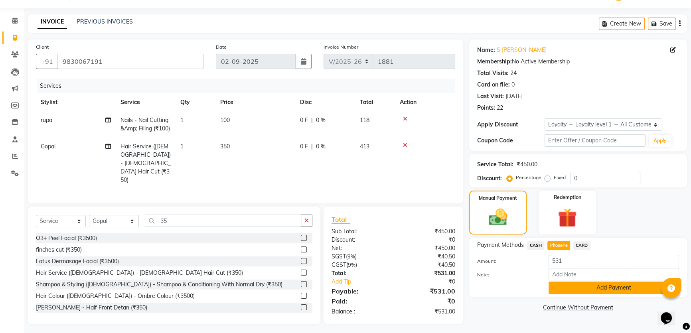
click at [593, 291] on button "Add Payment" at bounding box center [613, 288] width 130 height 12
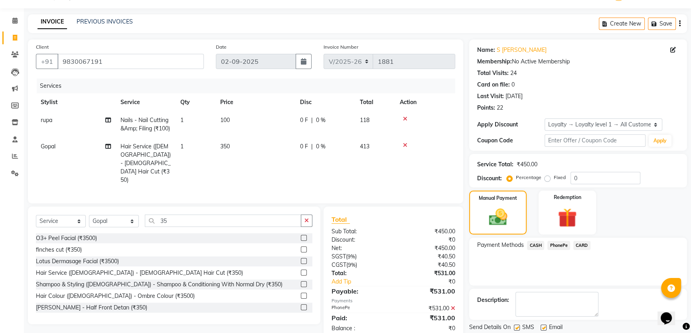
scroll to position [77, 0]
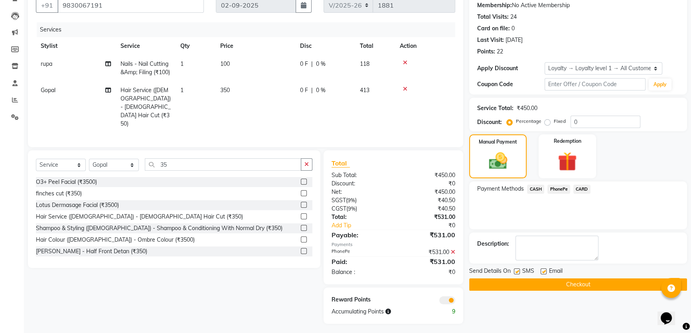
click at [453, 249] on icon at bounding box center [453, 252] width 4 height 6
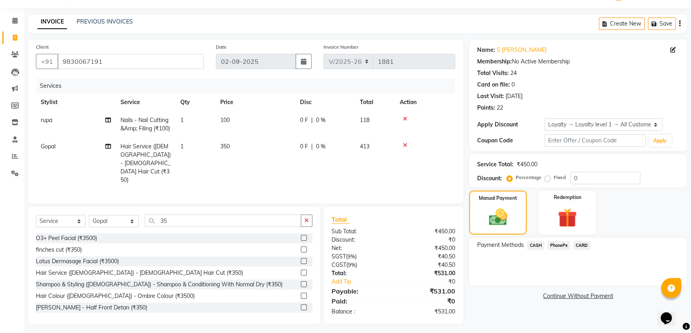
click at [583, 242] on span "CARD" at bounding box center [581, 245] width 17 height 9
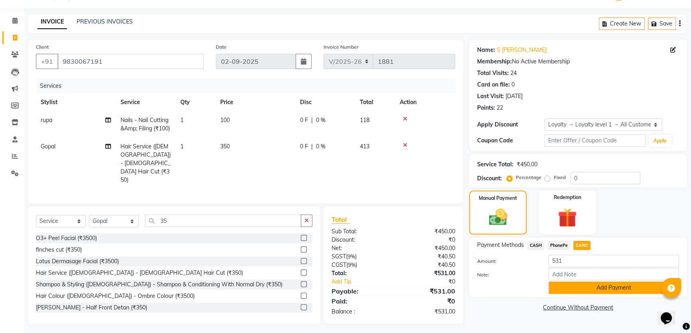
click at [589, 289] on button "Add Payment" at bounding box center [613, 288] width 130 height 12
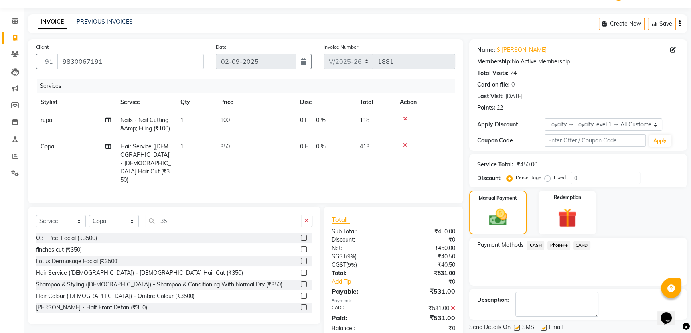
scroll to position [77, 0]
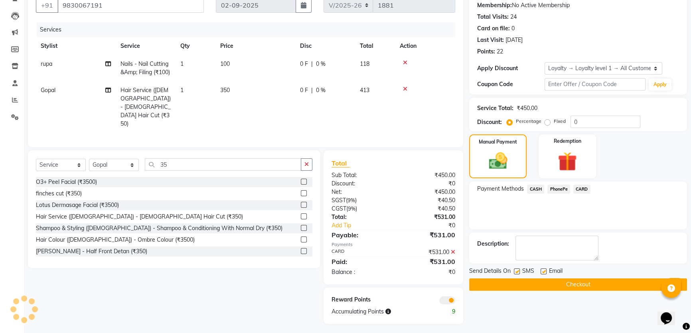
click at [582, 278] on button "Checkout" at bounding box center [578, 284] width 218 height 12
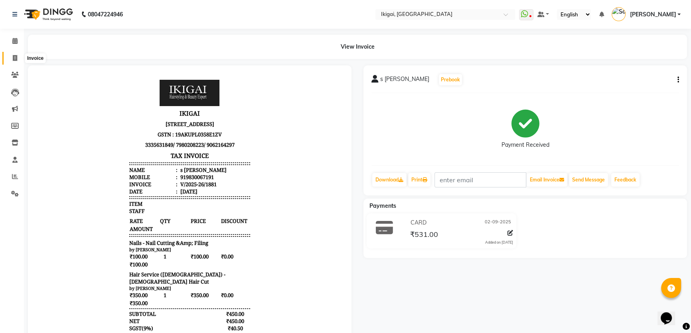
click at [12, 57] on span at bounding box center [15, 58] width 14 height 9
select select "service"
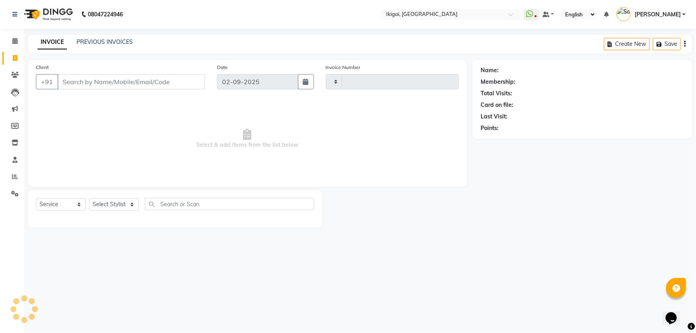
type input "1882"
select select "4429"
click at [129, 201] on select "Select Stylist [PERSON_NAME] gopal 2 [PERSON_NAME] [PERSON_NAME] [PERSON_NAME] …" at bounding box center [114, 204] width 50 height 12
select select "63198"
click at [89, 198] on select "Select Stylist [PERSON_NAME] gopal 2 [PERSON_NAME] [PERSON_NAME] [PERSON_NAME] …" at bounding box center [114, 204] width 50 height 12
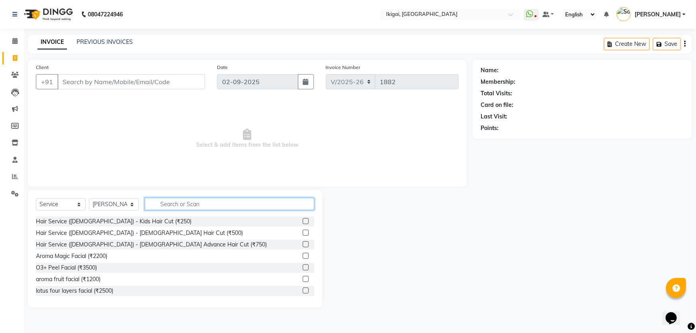
click at [226, 207] on input "text" at bounding box center [229, 204] width 169 height 12
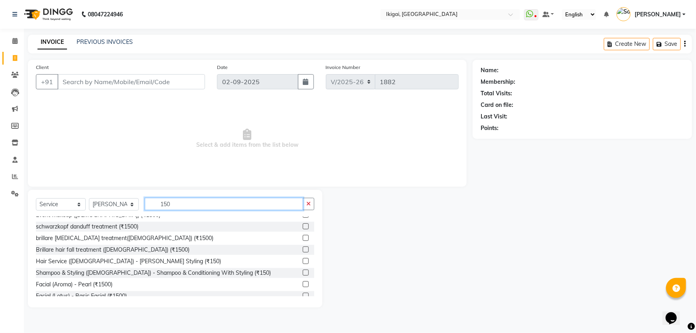
scroll to position [145, 0]
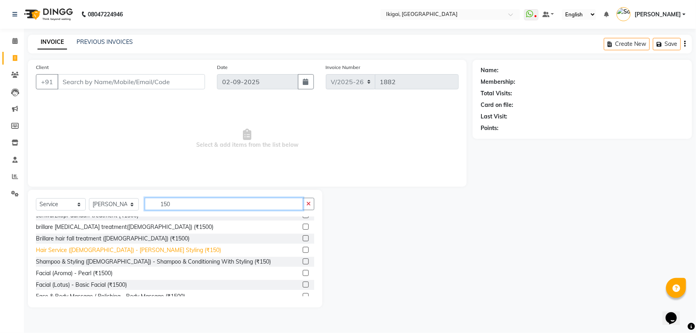
type input "150"
click at [134, 250] on div "Hair Service ([DEMOGRAPHIC_DATA]) - [PERSON_NAME] Styling (₹150)" at bounding box center [128, 250] width 185 height 8
checkbox input "false"
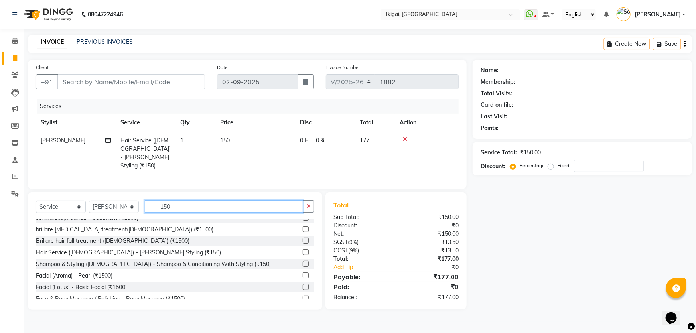
click at [178, 205] on input "150" at bounding box center [224, 206] width 158 height 12
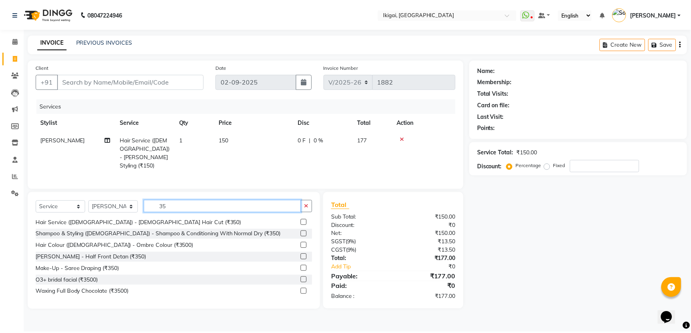
scroll to position [18, 0]
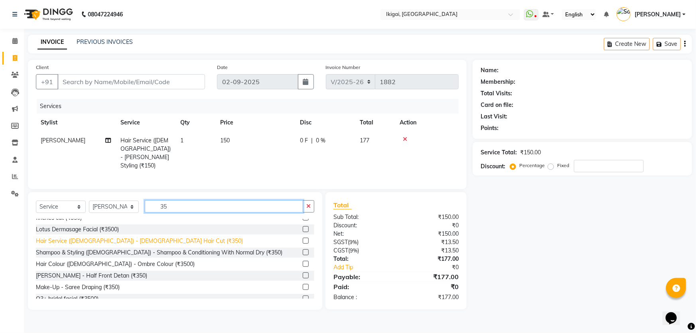
type input "35"
click at [134, 238] on div "Hair Service ([DEMOGRAPHIC_DATA]) - [DEMOGRAPHIC_DATA] Hair Cut (₹350)" at bounding box center [139, 241] width 207 height 8
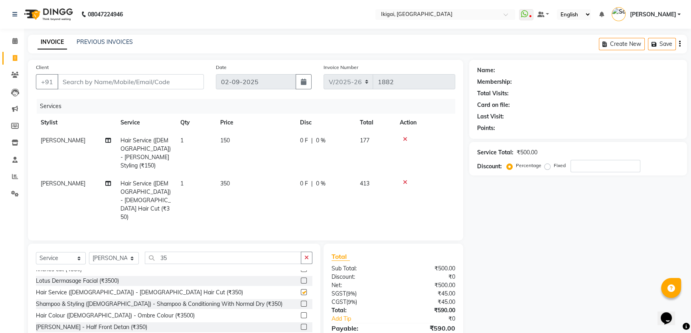
checkbox input "false"
click at [168, 252] on input "35" at bounding box center [223, 258] width 156 height 12
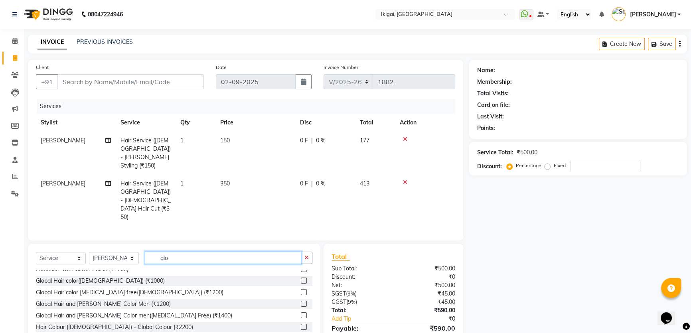
scroll to position [0, 0]
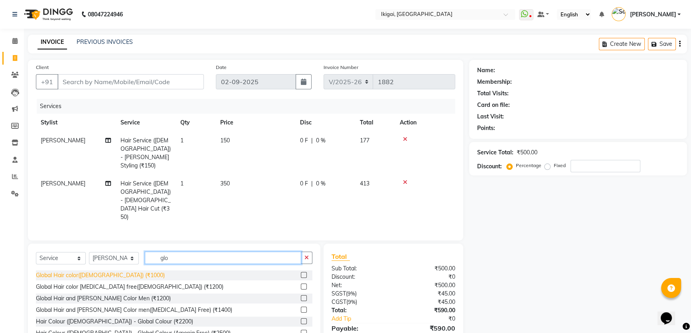
type input "glo"
click at [103, 271] on div "Global Hair color([DEMOGRAPHIC_DATA]) (₹1000)" at bounding box center [100, 275] width 129 height 8
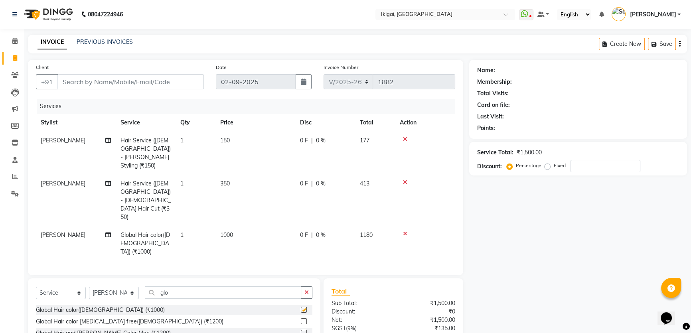
checkbox input "false"
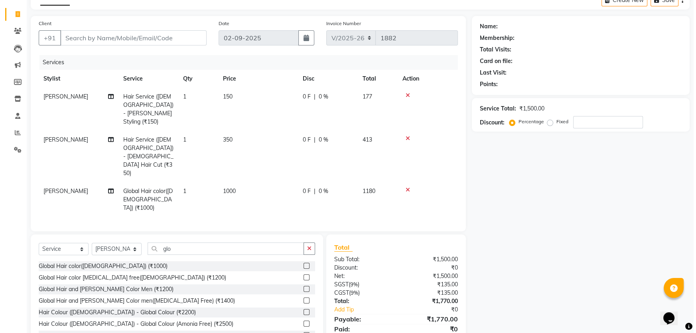
scroll to position [47, 0]
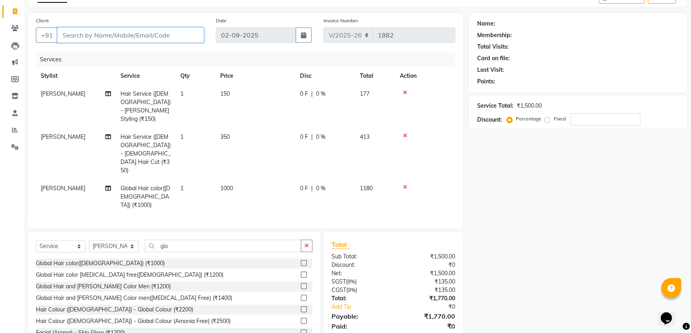
click at [153, 38] on input "Client" at bounding box center [130, 35] width 146 height 15
type input "9"
type input "0"
type input "9836477842"
click at [176, 39] on button "Add Client" at bounding box center [183, 35] width 41 height 15
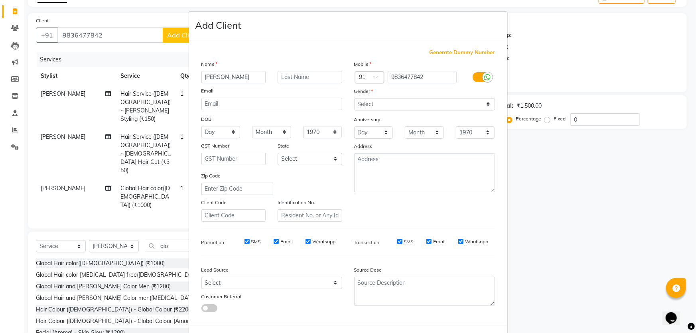
type input "[PERSON_NAME]"
type input "mitra"
click at [360, 103] on select "Select [DEMOGRAPHIC_DATA] [DEMOGRAPHIC_DATA] Other Prefer Not To Say" at bounding box center [424, 104] width 141 height 12
select select "[DEMOGRAPHIC_DATA]"
click at [354, 98] on select "Select [DEMOGRAPHIC_DATA] [DEMOGRAPHIC_DATA] Other Prefer Not To Say" at bounding box center [424, 104] width 141 height 12
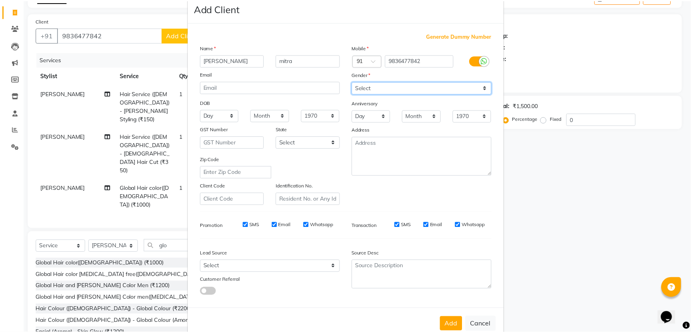
scroll to position [37, 0]
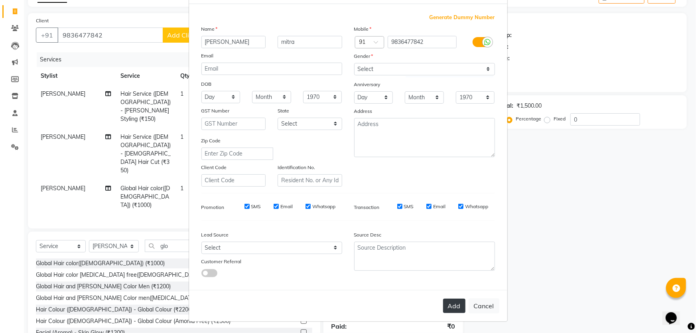
click at [453, 309] on button "Add" at bounding box center [454, 306] width 22 height 14
select select
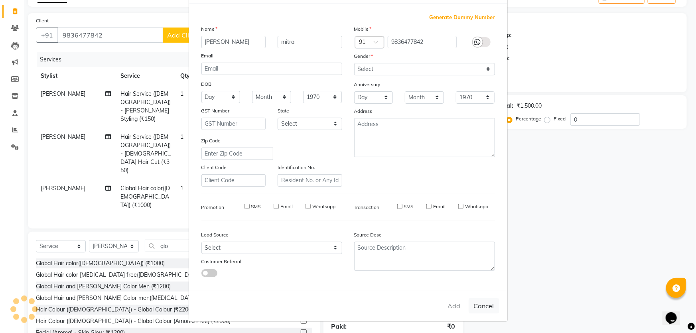
select select
checkbox input "false"
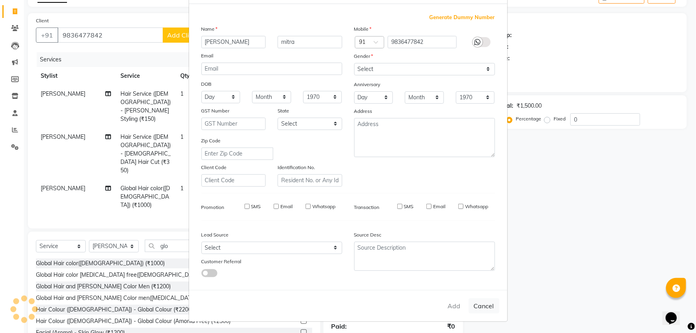
checkbox input "false"
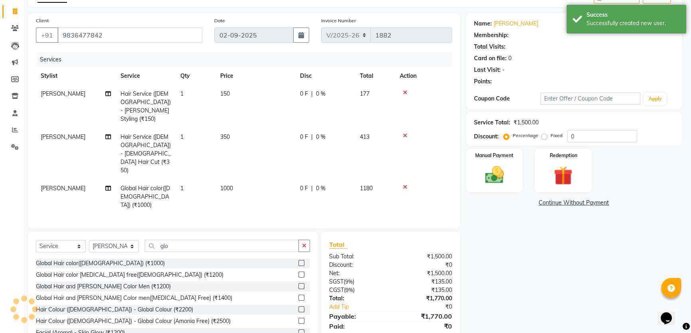
select select "1: Object"
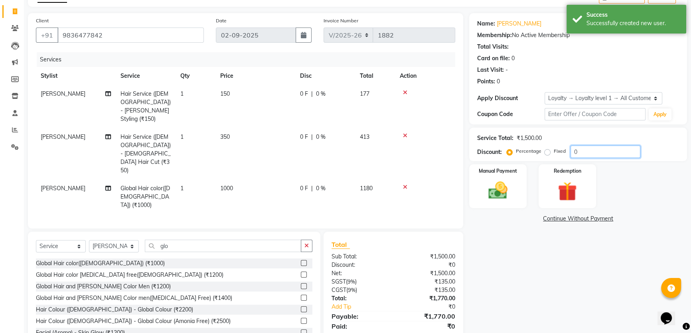
click at [580, 156] on input "0" at bounding box center [605, 152] width 70 height 12
type input "10"
click at [523, 254] on div "Name: [PERSON_NAME] Membership: No Active Membership Total Visits: Card on file…" at bounding box center [581, 181] width 224 height 336
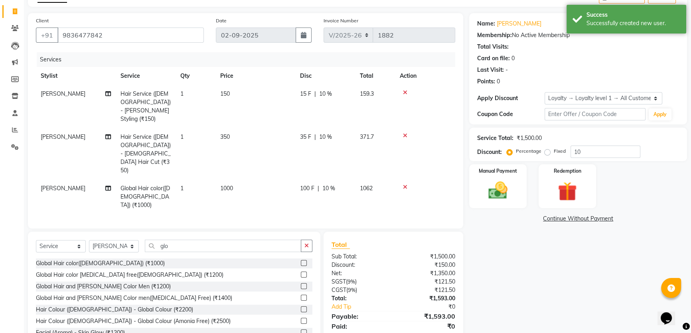
click at [322, 93] on span "10 %" at bounding box center [325, 94] width 13 height 8
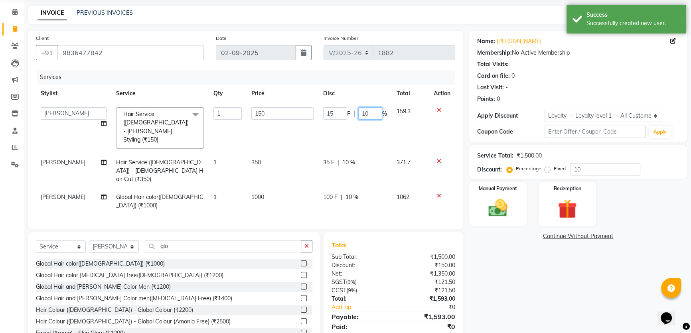
click at [363, 116] on input "10" at bounding box center [370, 113] width 24 height 12
type input "0"
click at [533, 300] on div "Name: [PERSON_NAME] Membership: No Active Membership Total Visits: Card on file…" at bounding box center [581, 190] width 224 height 319
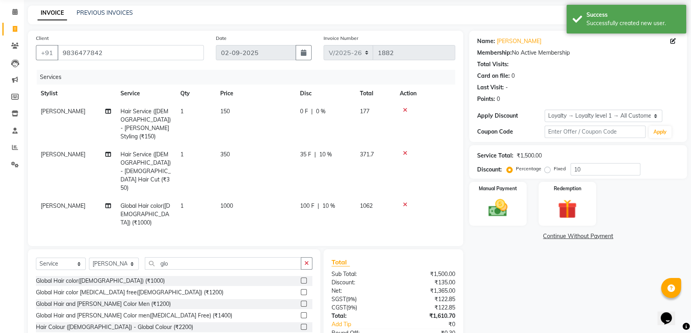
scroll to position [55, 0]
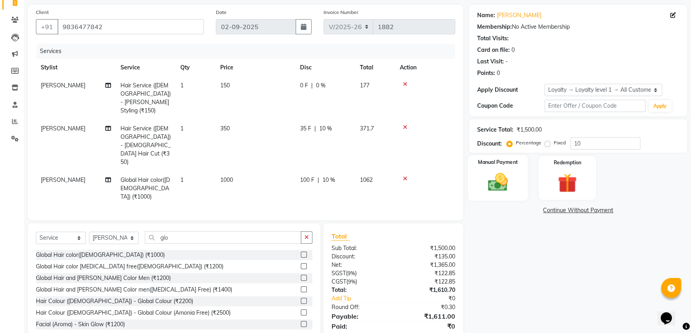
click at [496, 183] on img at bounding box center [498, 182] width 32 height 23
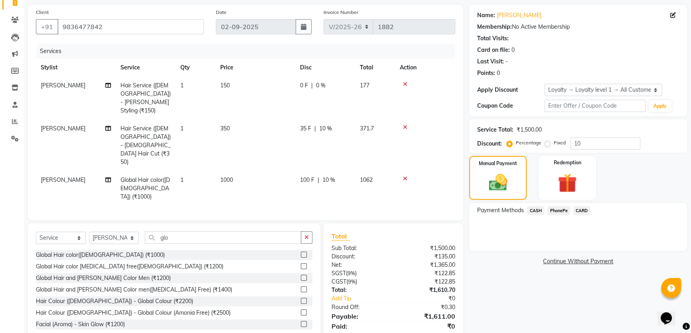
click at [533, 207] on span "CASH" at bounding box center [535, 210] width 17 height 9
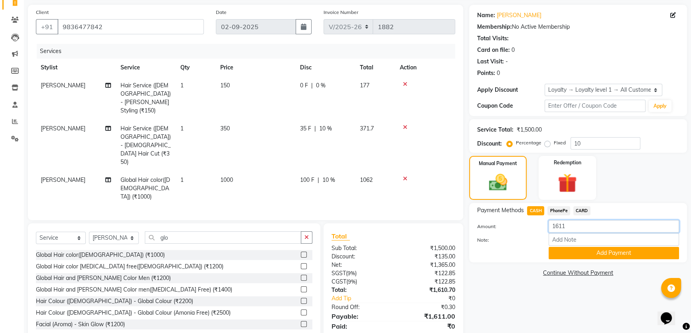
click at [566, 228] on input "1611" at bounding box center [613, 226] width 130 height 12
type input "1000"
click at [575, 255] on button "Add Payment" at bounding box center [613, 253] width 130 height 12
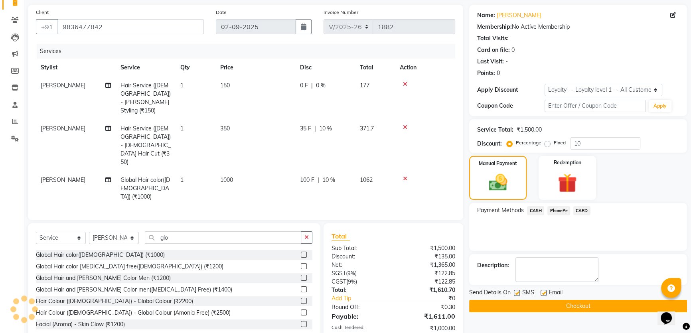
drag, startPoint x: 557, startPoint y: 208, endPoint x: 569, endPoint y: 215, distance: 14.5
click at [557, 208] on span "PhonePe" at bounding box center [558, 210] width 23 height 9
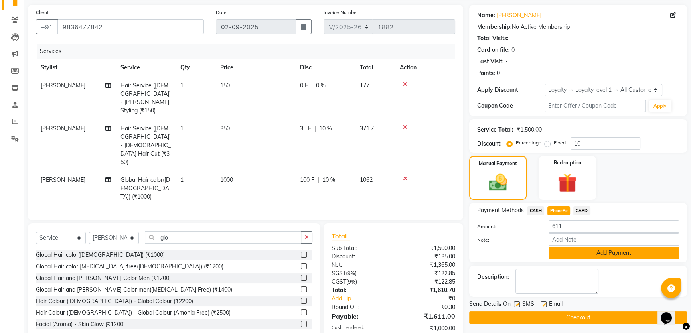
click at [577, 253] on button "Add Payment" at bounding box center [613, 253] width 130 height 12
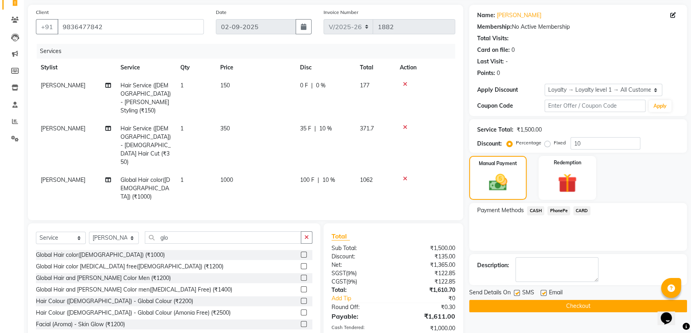
scroll to position [132, 0]
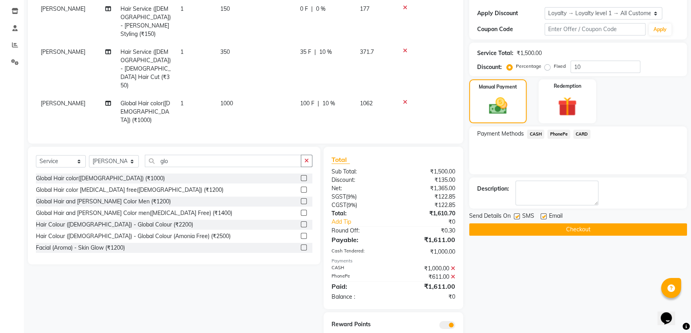
click at [555, 228] on button "Checkout" at bounding box center [578, 229] width 218 height 12
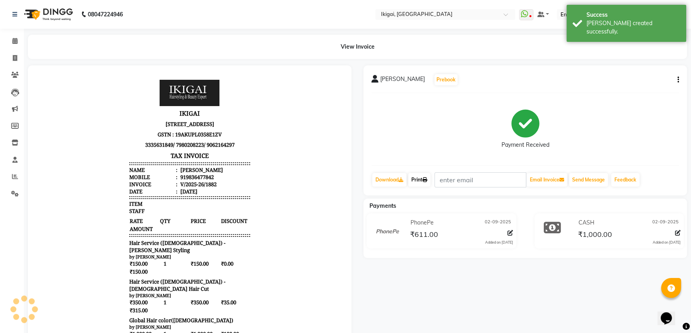
click at [423, 175] on link "Print" at bounding box center [419, 180] width 22 height 14
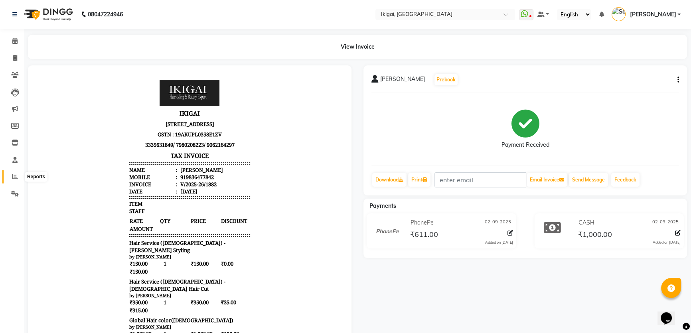
click at [13, 176] on icon at bounding box center [15, 176] width 6 height 6
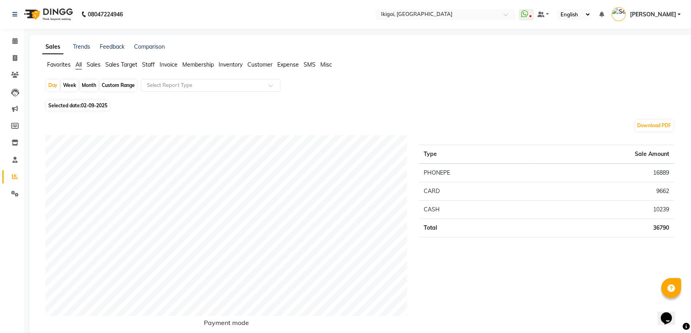
click at [147, 65] on span "Staff" at bounding box center [148, 64] width 13 height 7
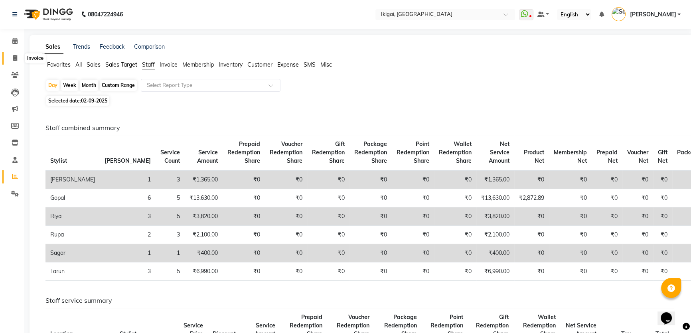
click at [13, 57] on icon at bounding box center [15, 58] width 4 height 6
select select "service"
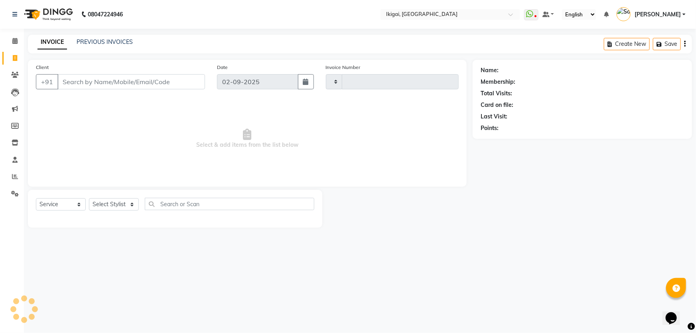
type input "1883"
select select "4429"
click at [107, 207] on select "Select Stylist" at bounding box center [114, 204] width 50 height 12
select select "24732"
click at [89, 198] on select "Select Stylist [PERSON_NAME] gopal 2 [PERSON_NAME] [PERSON_NAME] [PERSON_NAME] …" at bounding box center [114, 204] width 50 height 12
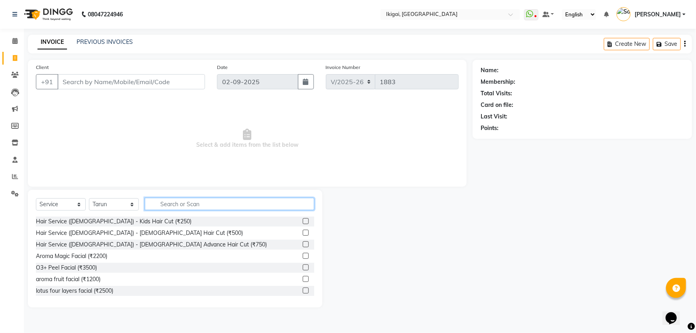
click at [196, 205] on input "text" at bounding box center [229, 204] width 169 height 12
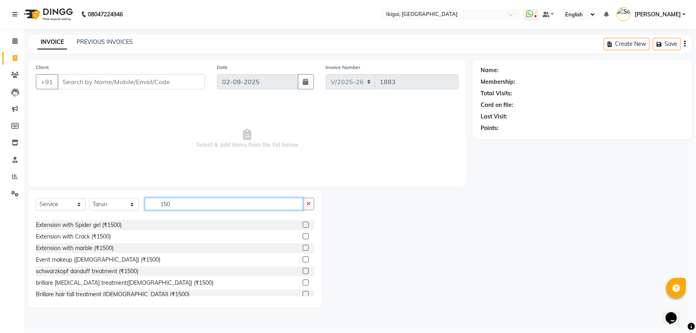
scroll to position [108, 0]
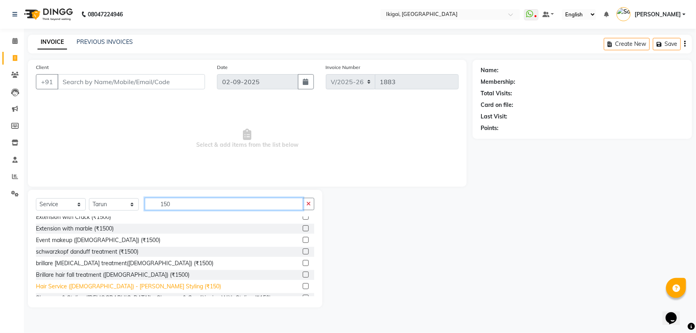
type input "150"
click at [135, 287] on div "Hair Service ([DEMOGRAPHIC_DATA]) - [PERSON_NAME] Styling (₹150)" at bounding box center [128, 286] width 185 height 8
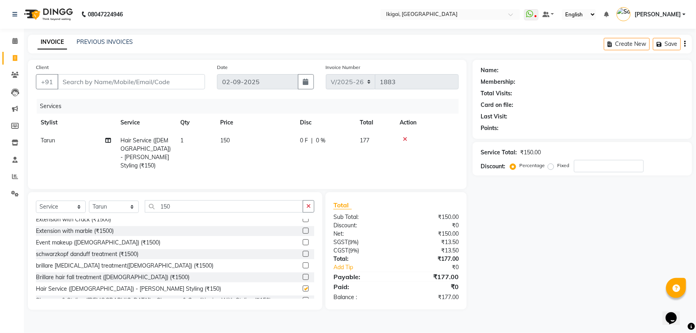
checkbox input "false"
click at [159, 81] on input "Client" at bounding box center [131, 81] width 148 height 15
type input "9"
type input "0"
type input "9088196623"
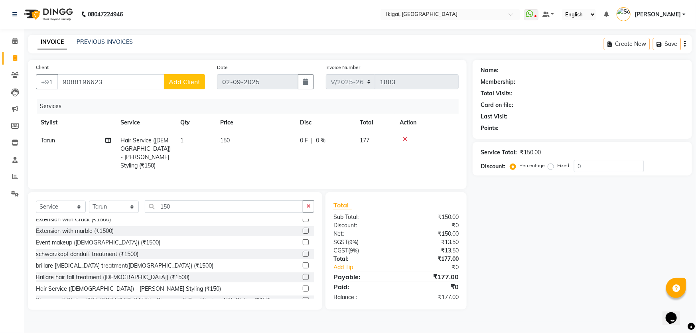
click at [179, 84] on span "Add Client" at bounding box center [185, 82] width 32 height 8
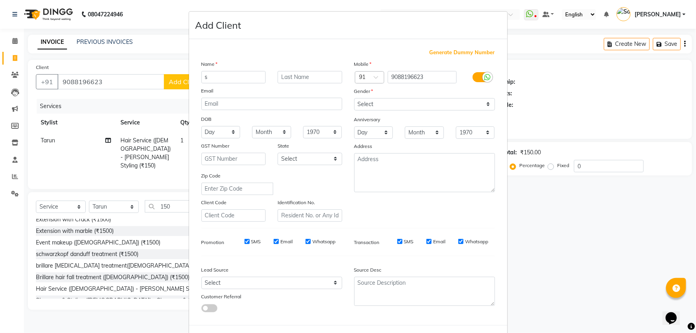
type input "s"
type input "chatterjee"
click at [391, 107] on select "Select [DEMOGRAPHIC_DATA] [DEMOGRAPHIC_DATA] Other Prefer Not To Say" at bounding box center [424, 104] width 141 height 12
select select "[DEMOGRAPHIC_DATA]"
click at [354, 98] on select "Select [DEMOGRAPHIC_DATA] [DEMOGRAPHIC_DATA] Other Prefer Not To Say" at bounding box center [424, 104] width 141 height 12
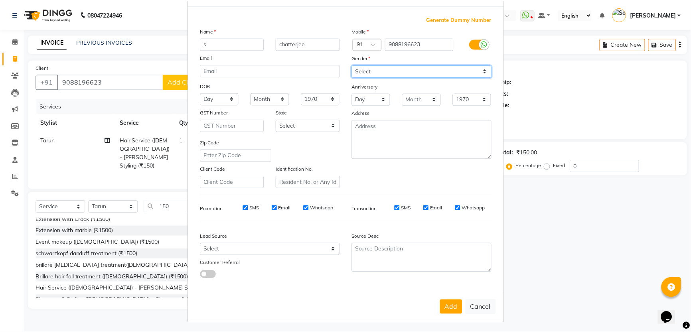
scroll to position [37, 0]
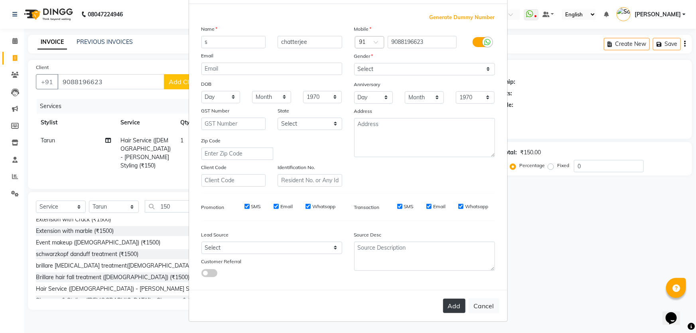
click at [454, 301] on button "Add" at bounding box center [454, 306] width 22 height 14
select select
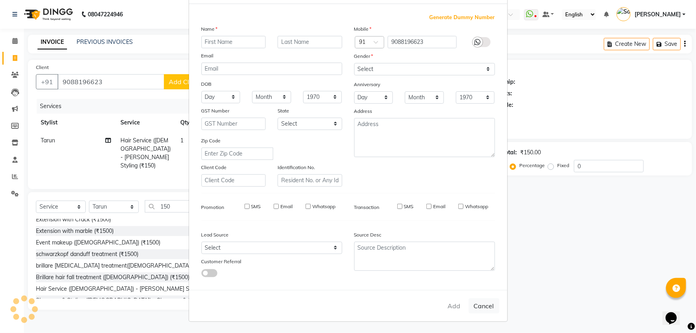
select select
checkbox input "false"
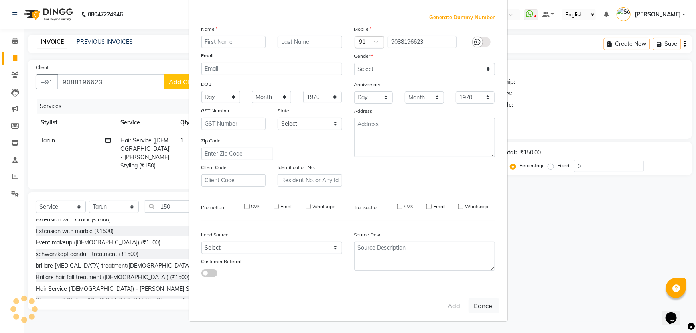
checkbox input "false"
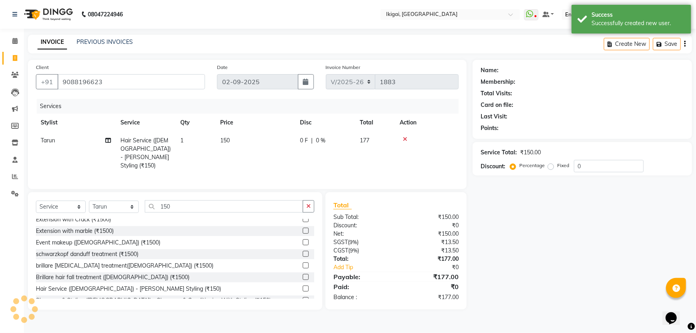
select select "1: Object"
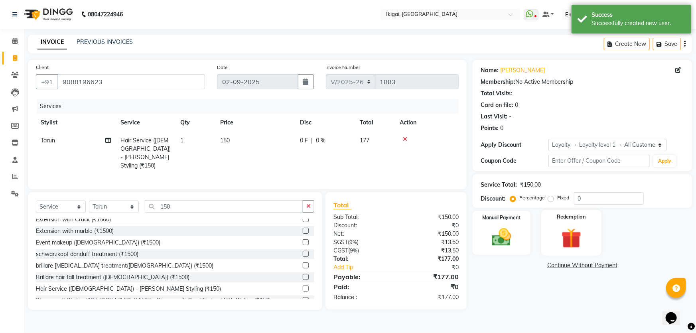
drag, startPoint x: 505, startPoint y: 238, endPoint x: 540, endPoint y: 236, distance: 34.8
click at [505, 238] on img at bounding box center [502, 237] width 32 height 22
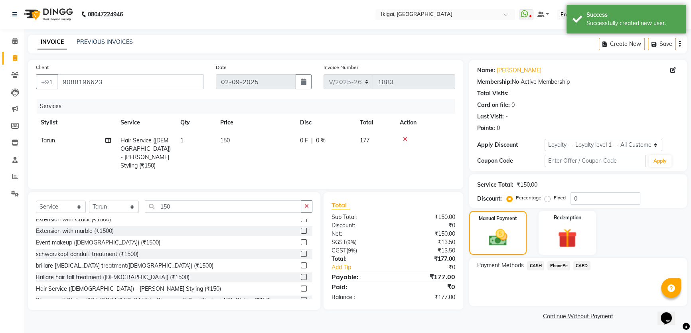
click at [561, 265] on span "PhonePe" at bounding box center [558, 265] width 23 height 9
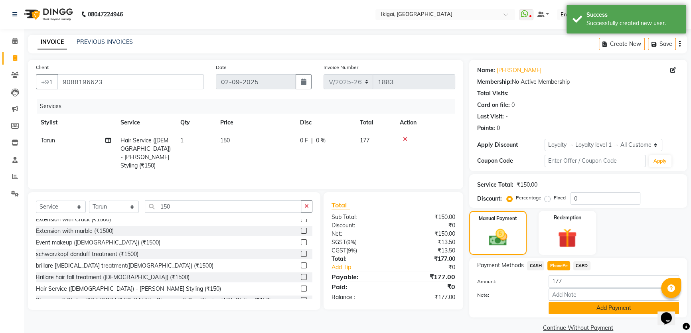
click at [578, 305] on button "Add Payment" at bounding box center [613, 308] width 130 height 12
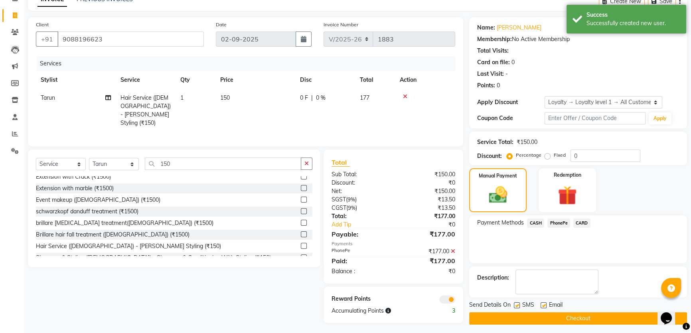
scroll to position [45, 0]
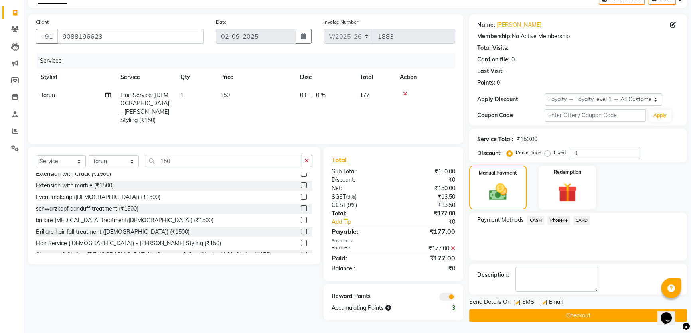
click at [597, 318] on button "Checkout" at bounding box center [578, 315] width 218 height 12
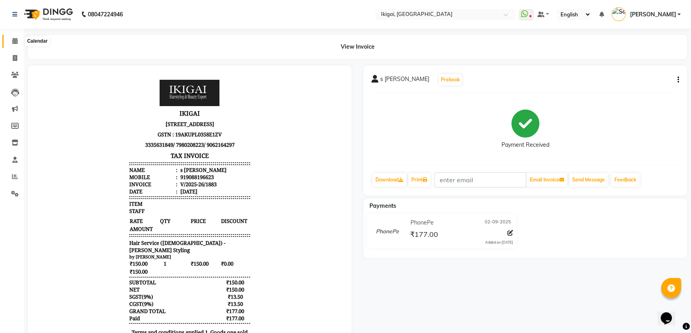
click at [14, 38] on icon at bounding box center [14, 41] width 5 height 6
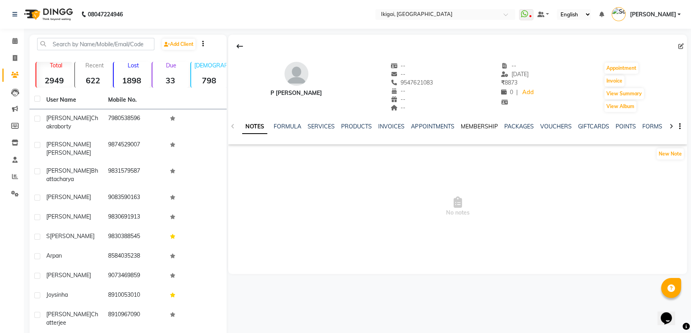
click at [475, 128] on link "MEMBERSHIP" at bounding box center [478, 126] width 37 height 7
